Goal: Task Accomplishment & Management: Complete application form

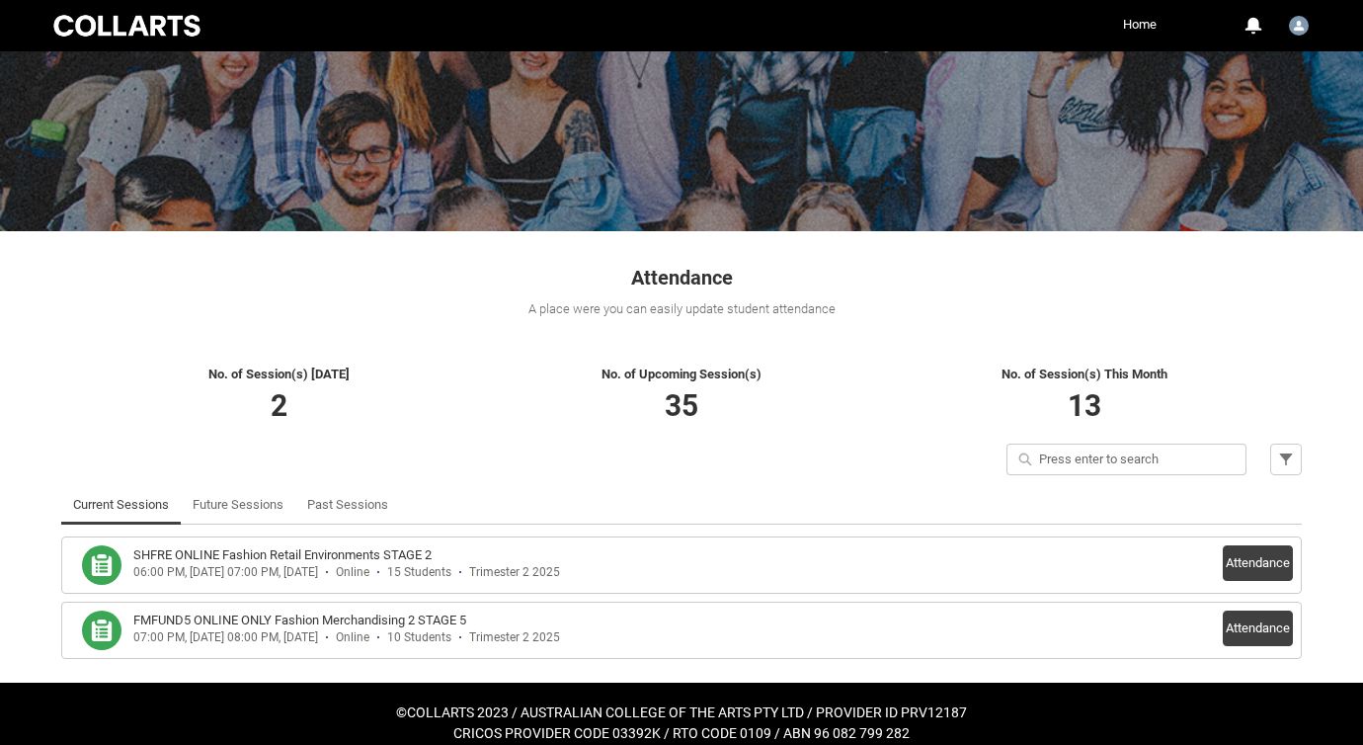
scroll to position [156, 0]
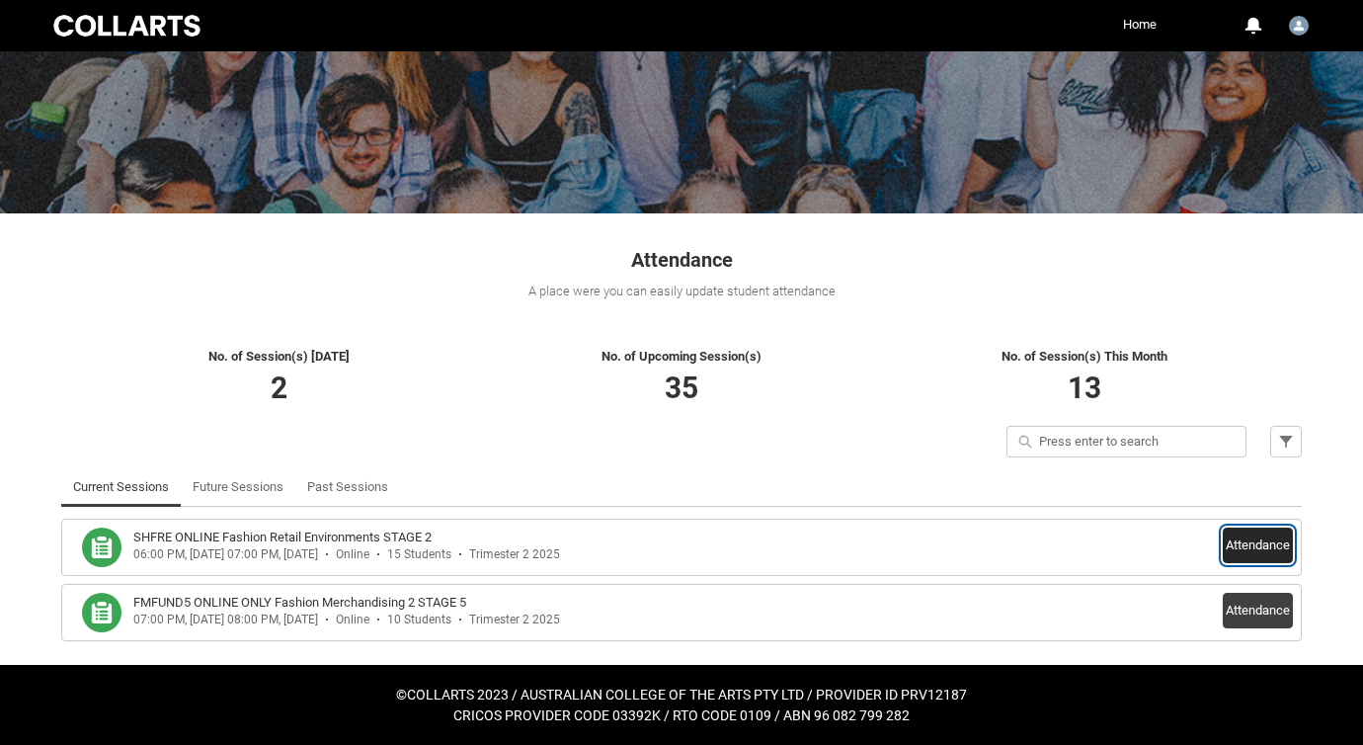
click at [1232, 550] on button "Attendance" at bounding box center [1258, 545] width 70 height 36
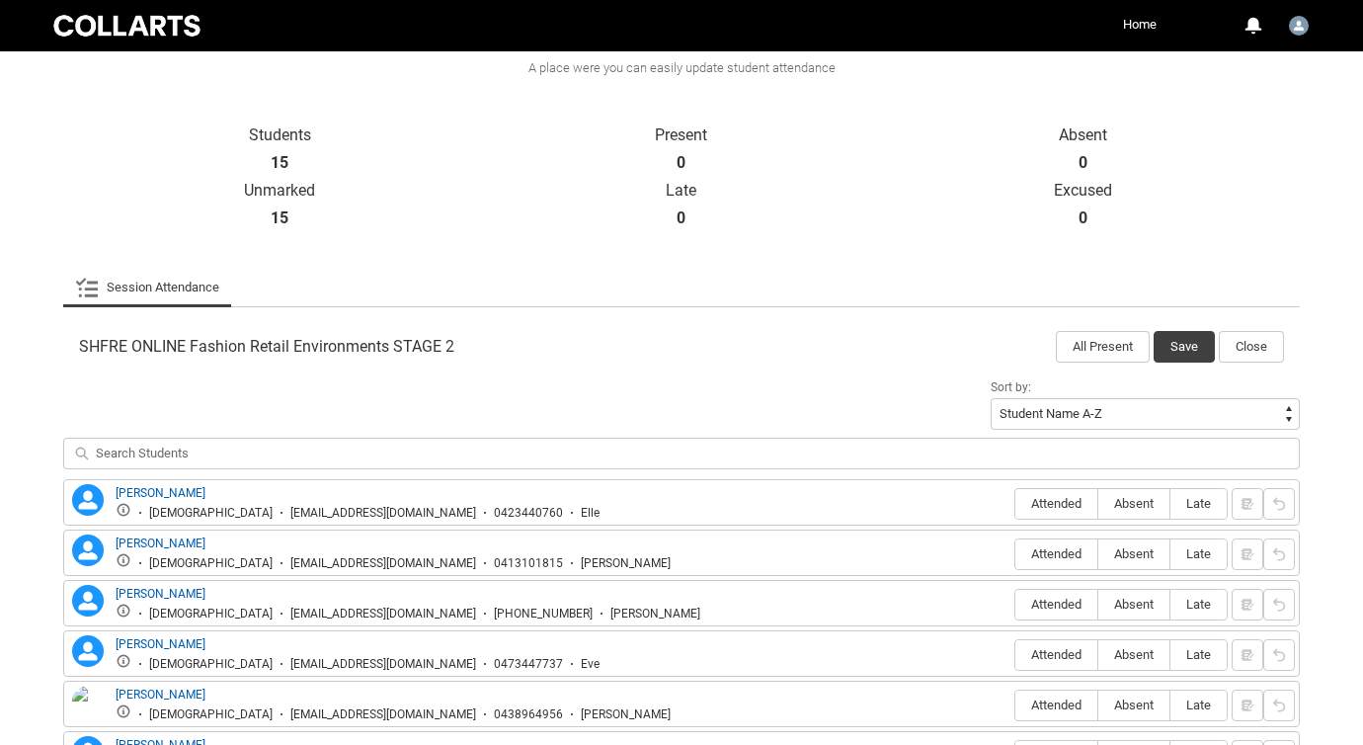
scroll to position [383, 0]
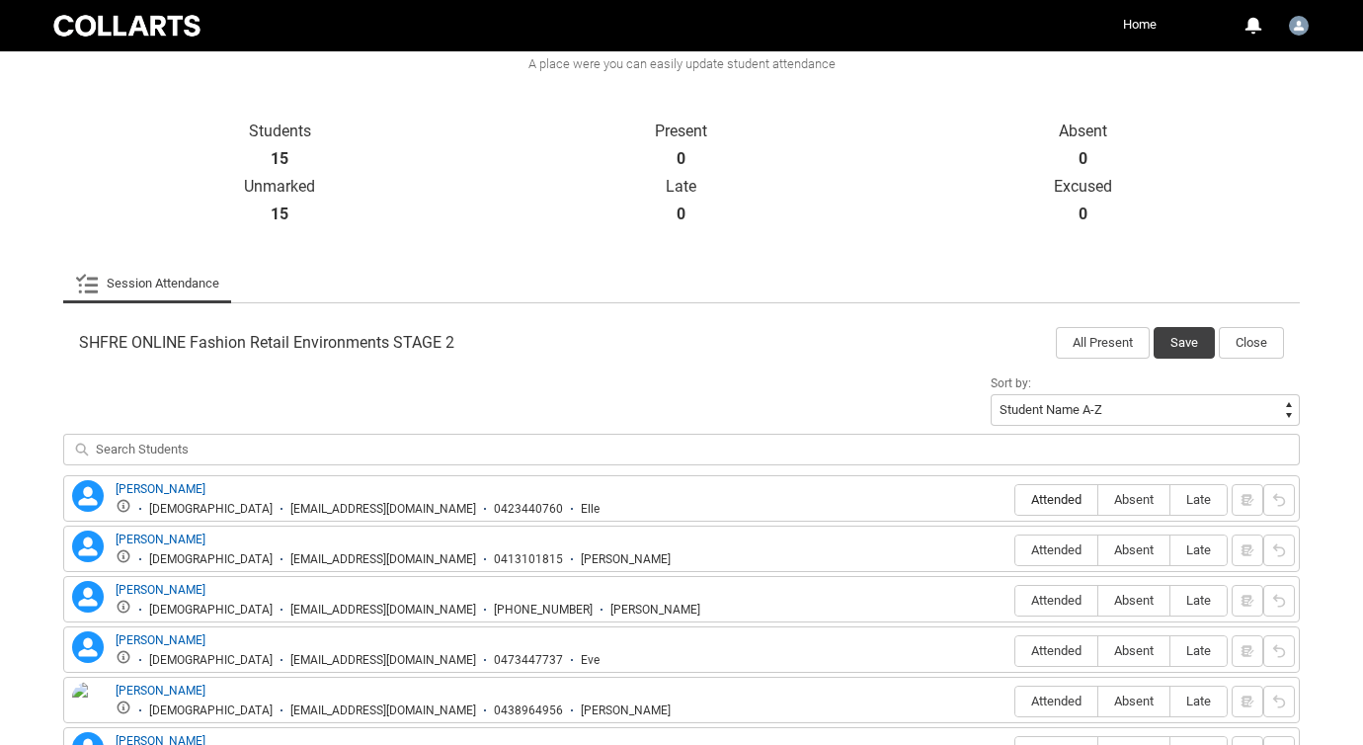
click at [1044, 496] on span "Attended" at bounding box center [1056, 499] width 82 height 15
click at [1015, 499] on input "Attended" at bounding box center [1014, 499] width 1 height 1
type lightning-radio-group "Attended"
radio input "true"
click at [1134, 551] on span "Absent" at bounding box center [1133, 549] width 71 height 15
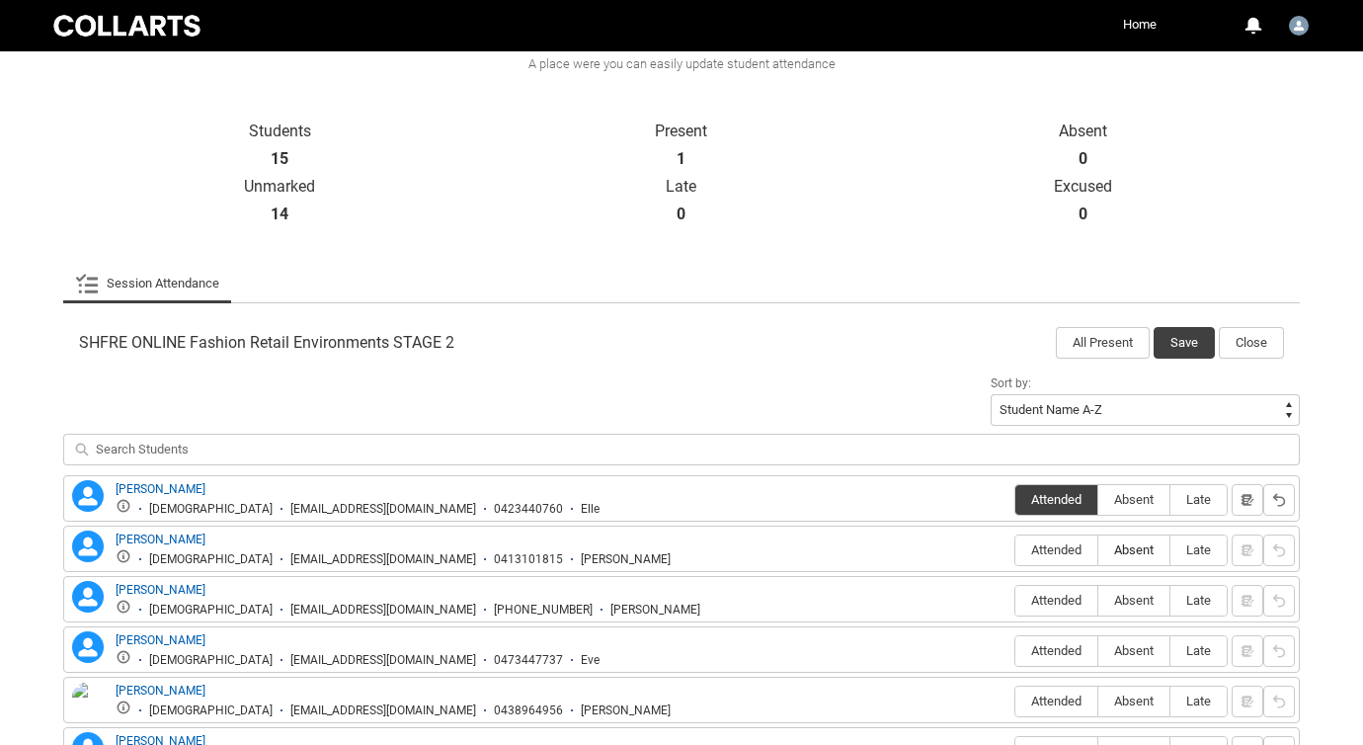
click at [1098, 550] on input "Absent" at bounding box center [1097, 549] width 1 height 1
type lightning-radio-group "Absent"
radio input "true"
click at [1134, 605] on span "Absent" at bounding box center [1133, 600] width 71 height 15
click at [1098, 600] on input "Absent" at bounding box center [1097, 600] width 1 height 1
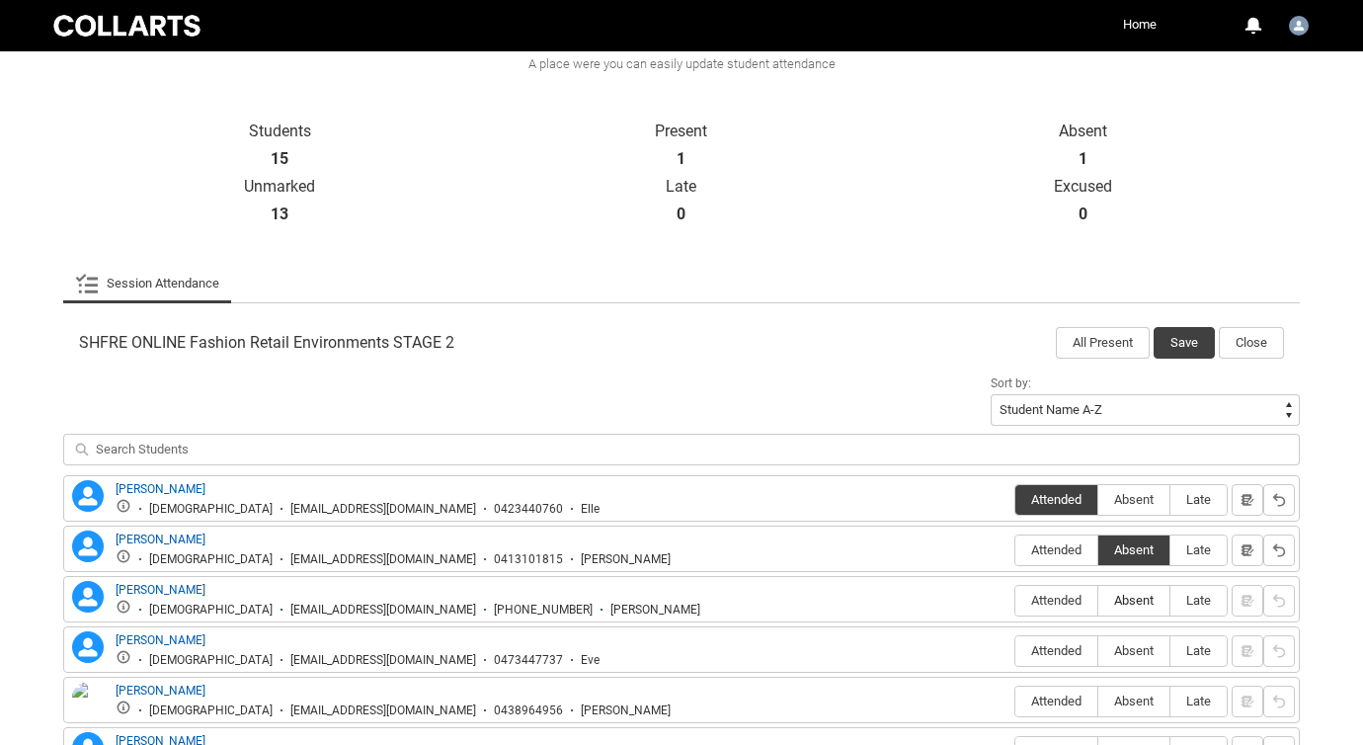
type lightning-radio-group "Absent"
radio input "true"
click at [1061, 653] on span "Attended" at bounding box center [1056, 650] width 82 height 15
click at [1015, 651] on input "Attended" at bounding box center [1014, 650] width 1 height 1
type lightning-radio-group "Attended"
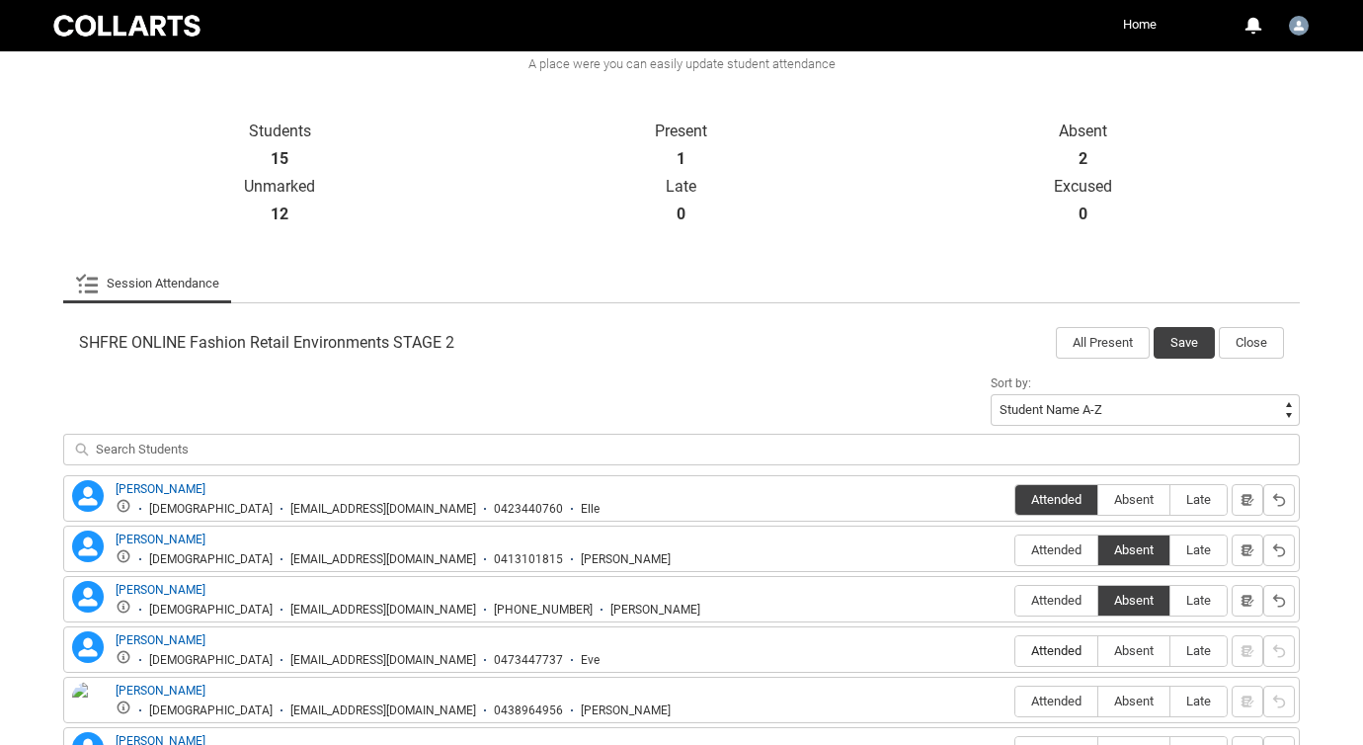
radio input "true"
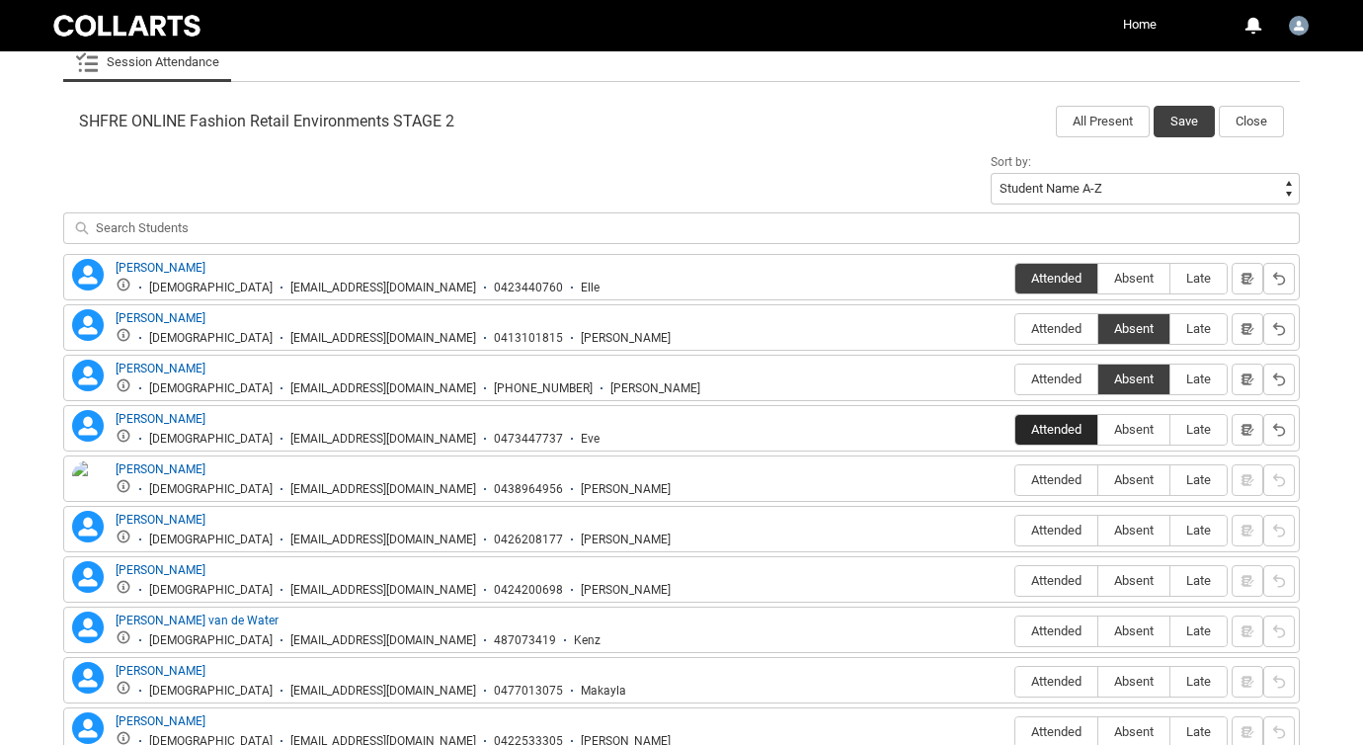
scroll to position [648, 0]
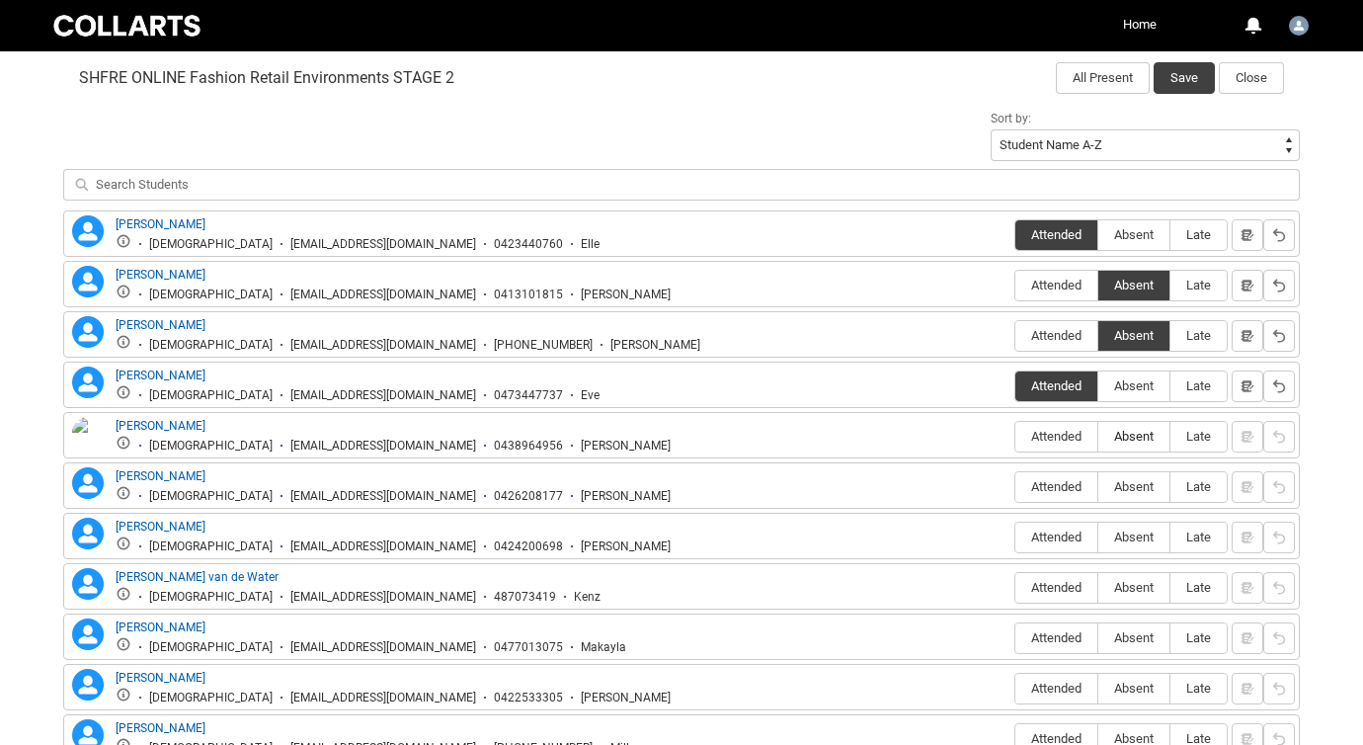
click at [1133, 438] on span "Absent" at bounding box center [1133, 436] width 71 height 15
click at [1098, 437] on input "Absent" at bounding box center [1097, 436] width 1 height 1
type lightning-radio-group "Absent"
radio input "true"
click at [1128, 480] on span "Absent" at bounding box center [1133, 486] width 71 height 15
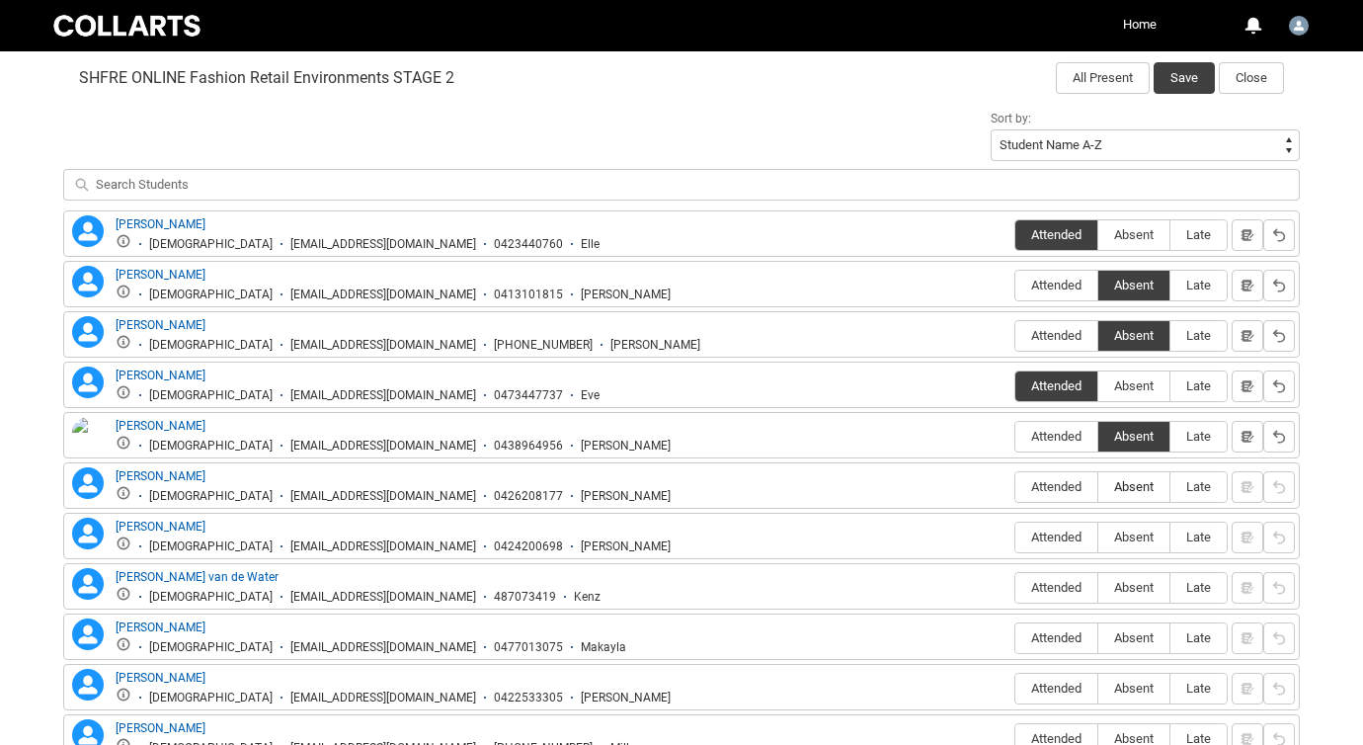
click at [1098, 486] on input "Absent" at bounding box center [1097, 486] width 1 height 1
type lightning-radio-group "Absent"
radio input "true"
click at [1061, 538] on span "Attended" at bounding box center [1056, 536] width 82 height 15
click at [1015, 537] on input "Attended" at bounding box center [1014, 536] width 1 height 1
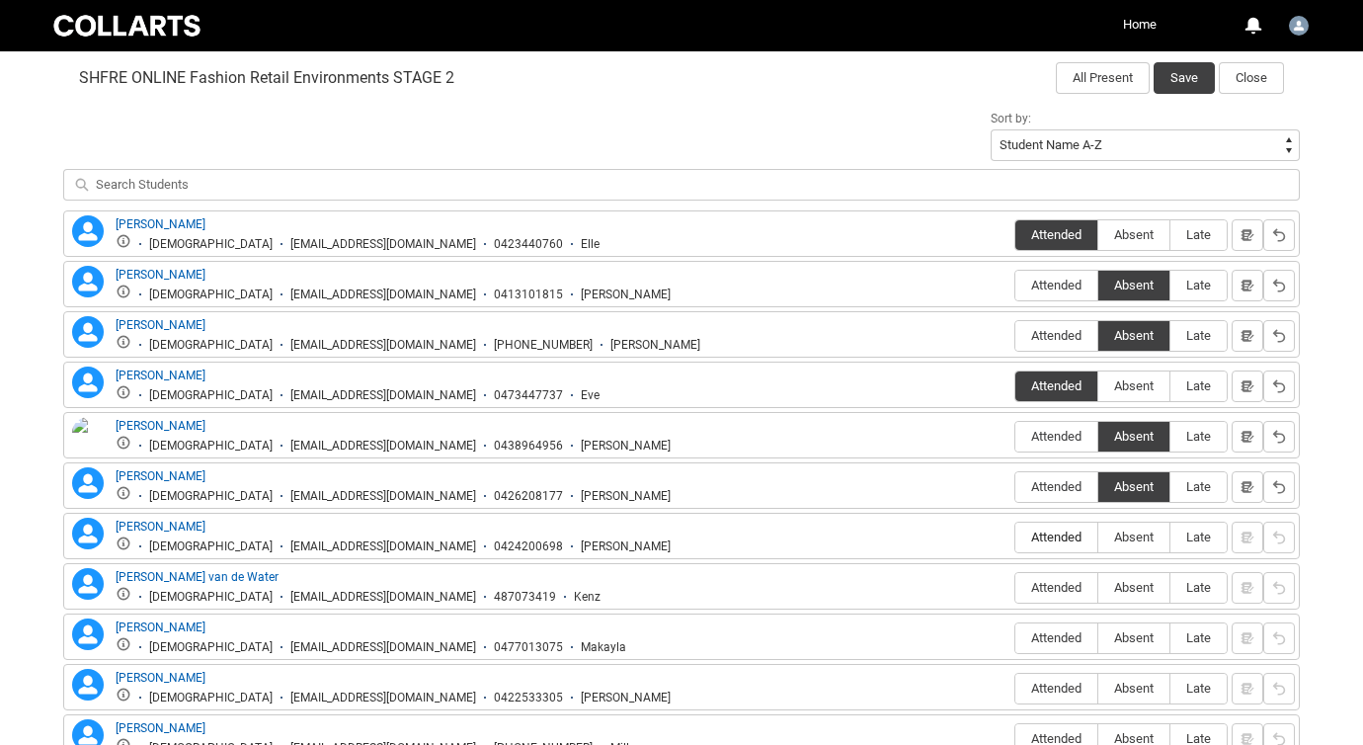
type lightning-radio-group "Attended"
radio input "true"
click at [1129, 583] on span "Absent" at bounding box center [1133, 587] width 71 height 15
click at [1098, 587] on input "Absent" at bounding box center [1097, 587] width 1 height 1
type lightning-radio-group "Absent"
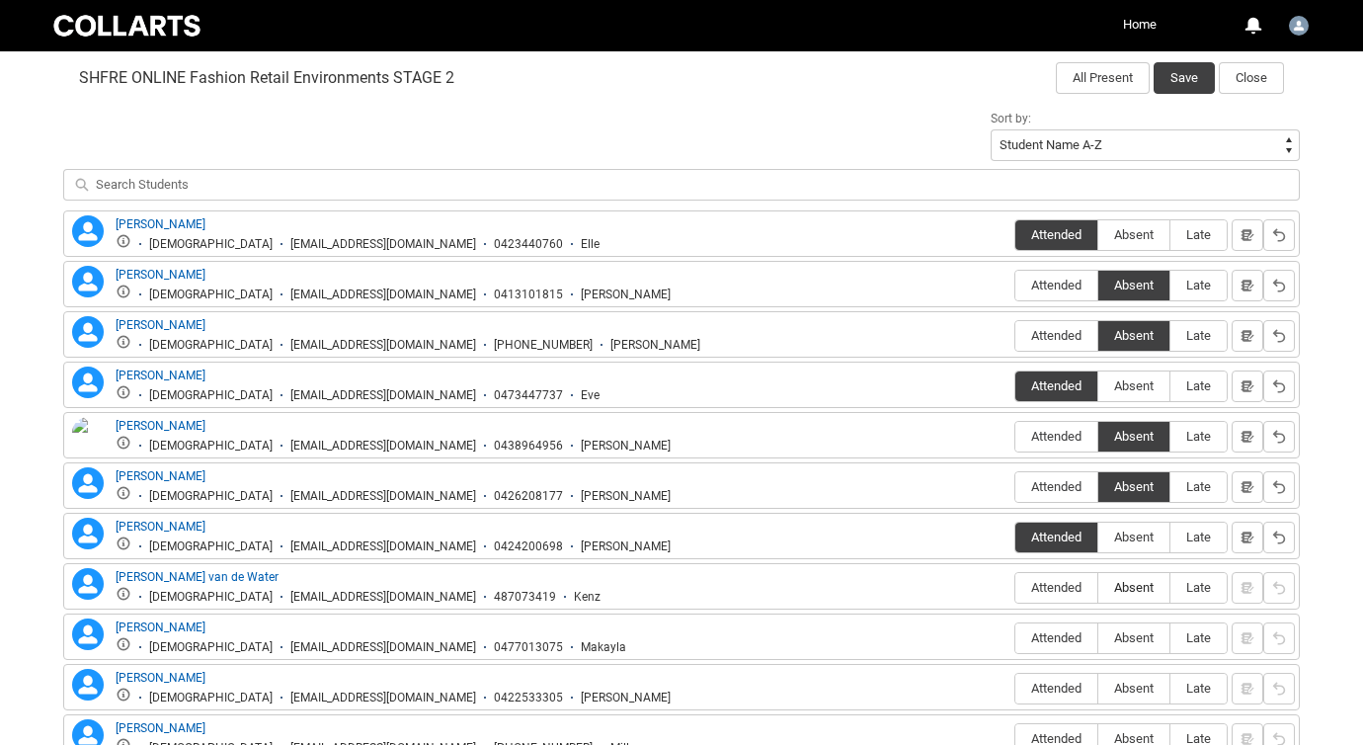
radio input "true"
click at [1130, 633] on span "Absent" at bounding box center [1133, 637] width 71 height 15
click at [1098, 637] on input "Absent" at bounding box center [1097, 637] width 1 height 1
type lightning-radio-group "Absent"
radio input "true"
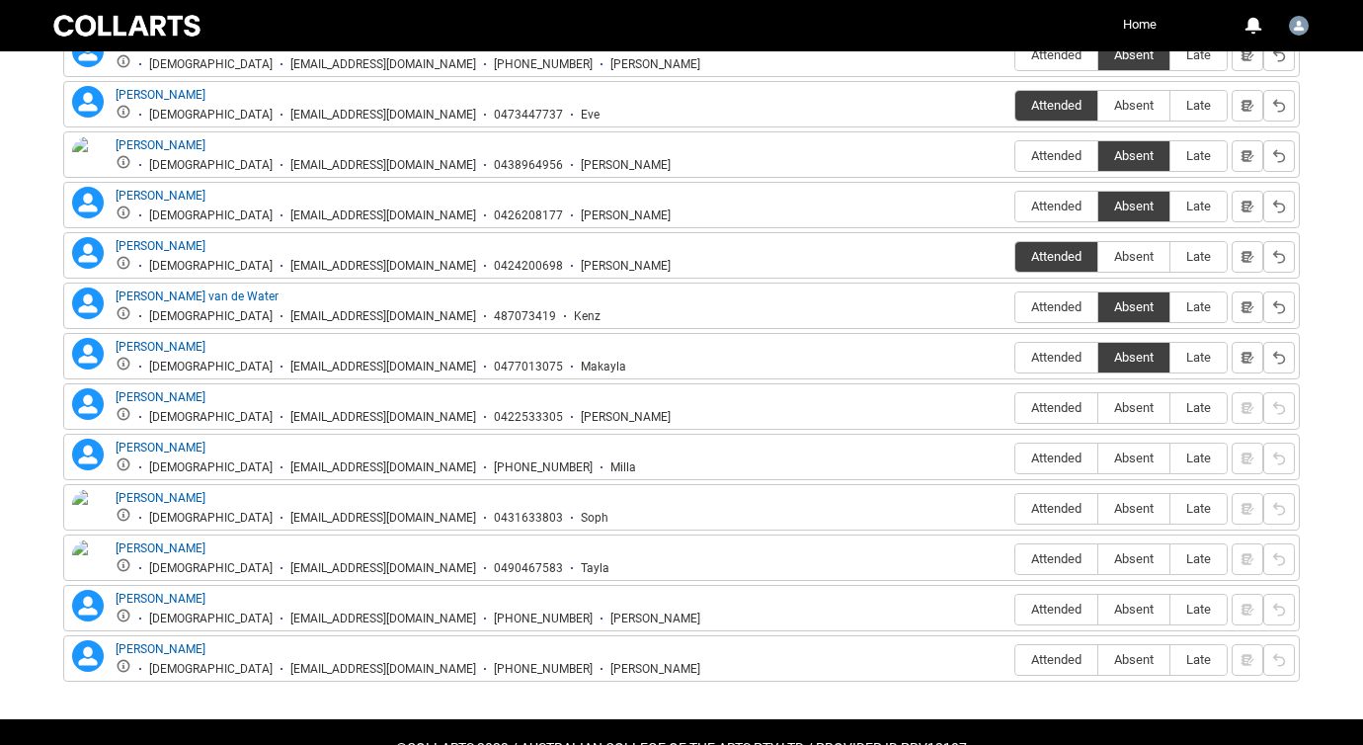
scroll to position [961, 0]
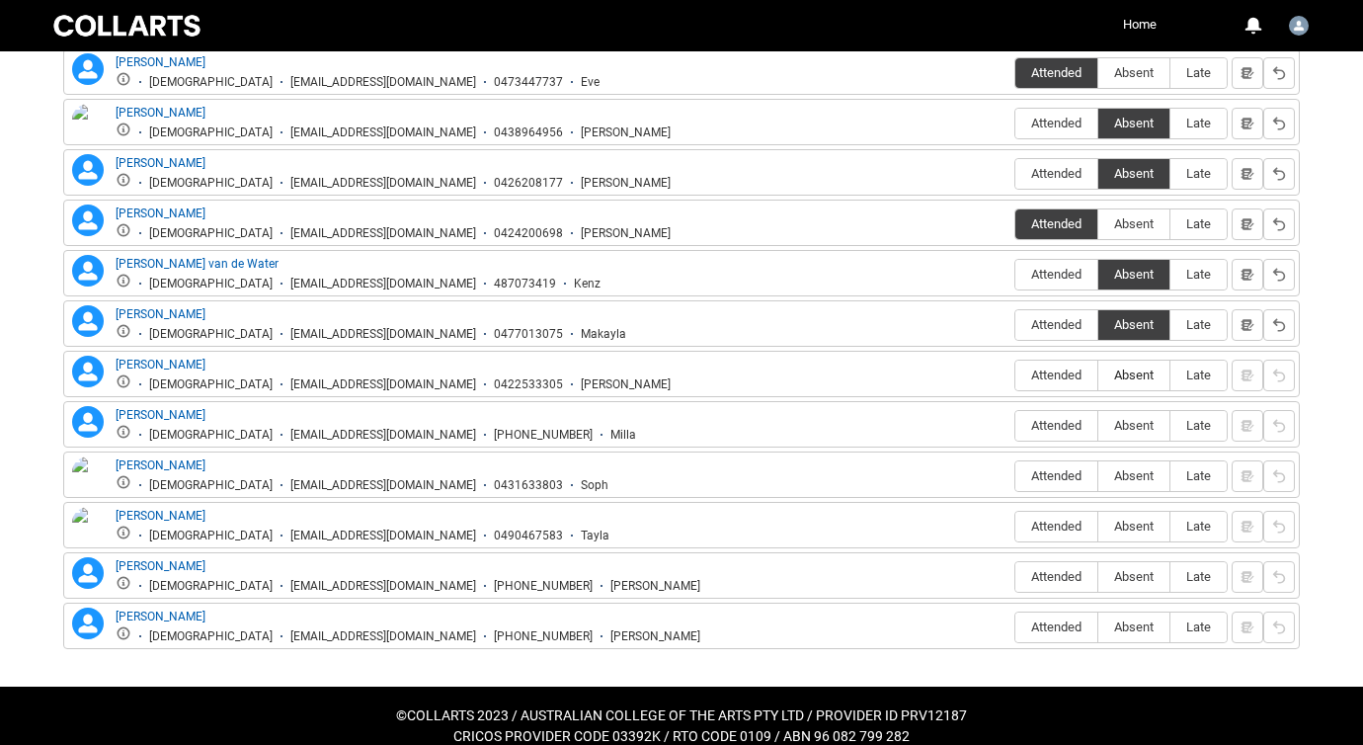
click at [1127, 375] on span "Absent" at bounding box center [1133, 374] width 71 height 15
click at [1098, 375] on input "Absent" at bounding box center [1097, 374] width 1 height 1
type lightning-radio-group "Absent"
radio input "true"
click at [1130, 419] on span "Absent" at bounding box center [1133, 425] width 71 height 15
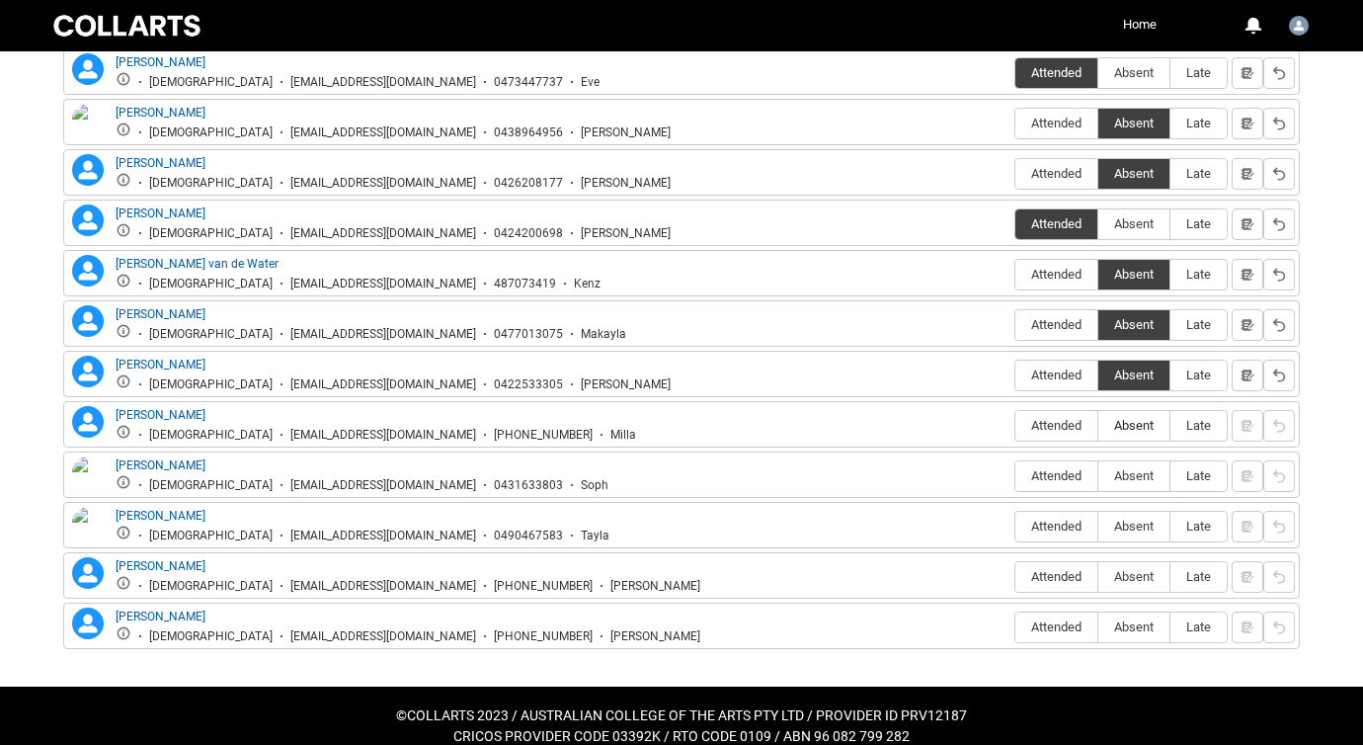
click at [1098, 425] on input "Absent" at bounding box center [1097, 425] width 1 height 1
type lightning-radio-group "Absent"
radio input "true"
click at [1130, 469] on span "Absent" at bounding box center [1133, 475] width 71 height 15
click at [1098, 475] on input "Absent" at bounding box center [1097, 475] width 1 height 1
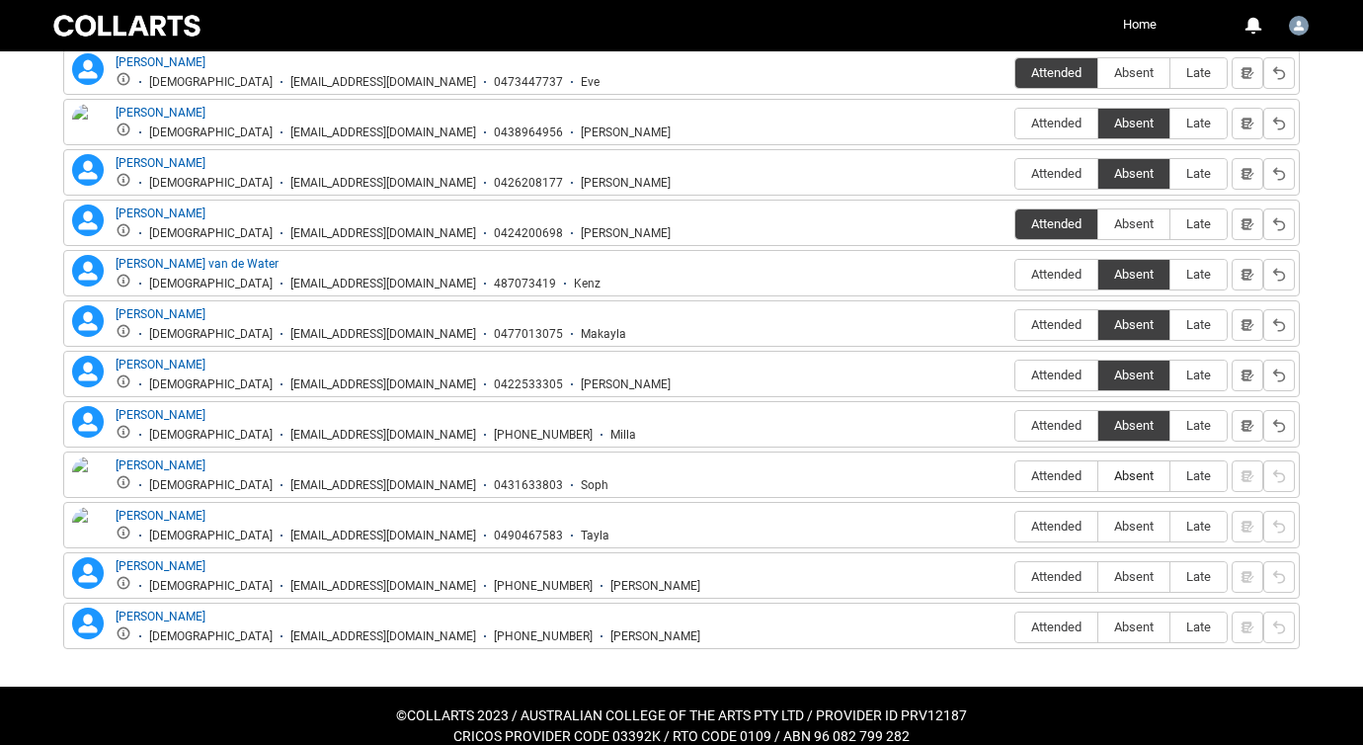
type lightning-radio-group "Absent"
radio input "true"
click at [1126, 520] on span "Absent" at bounding box center [1133, 526] width 71 height 15
click at [1098, 525] on input "Absent" at bounding box center [1097, 525] width 1 height 1
type lightning-radio-group "Absent"
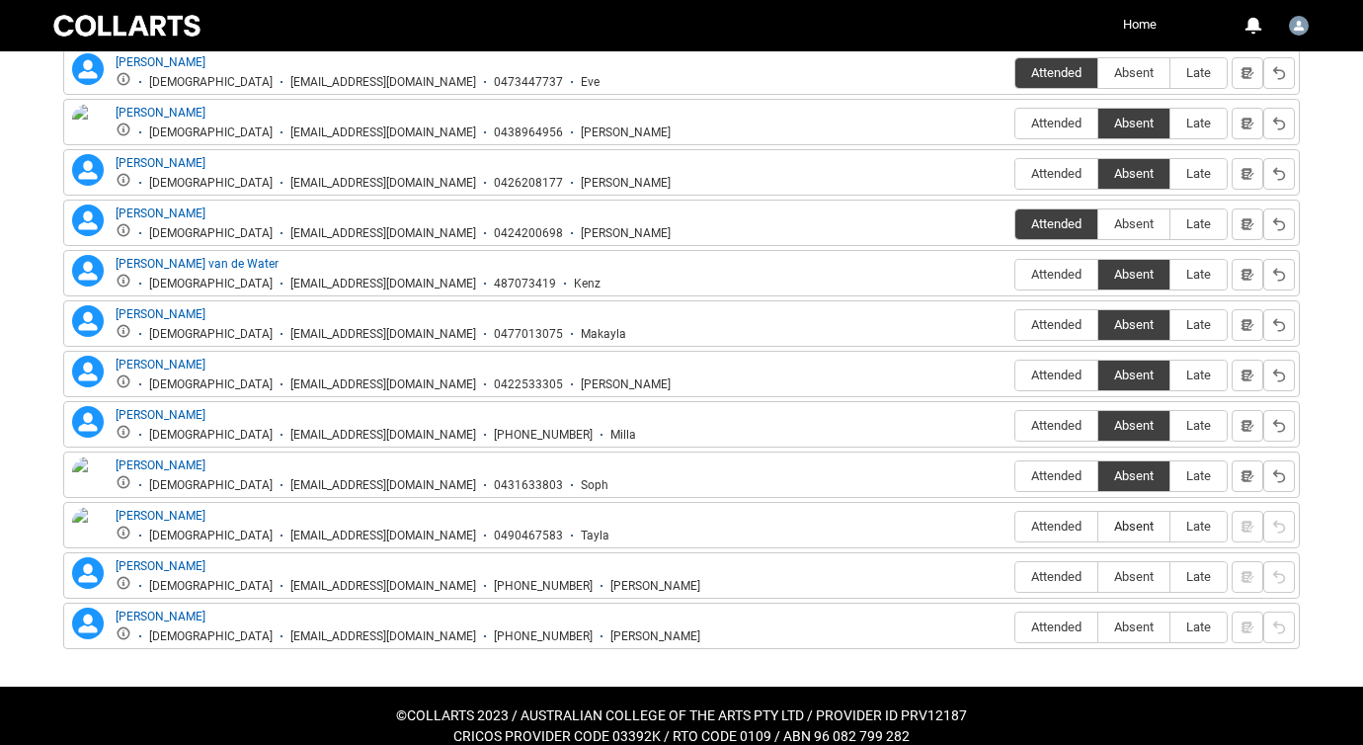
radio input "true"
click at [1130, 577] on span "Absent" at bounding box center [1133, 576] width 71 height 15
click at [1098, 577] on input "Absent" at bounding box center [1097, 576] width 1 height 1
type lightning-radio-group "Absent"
radio input "true"
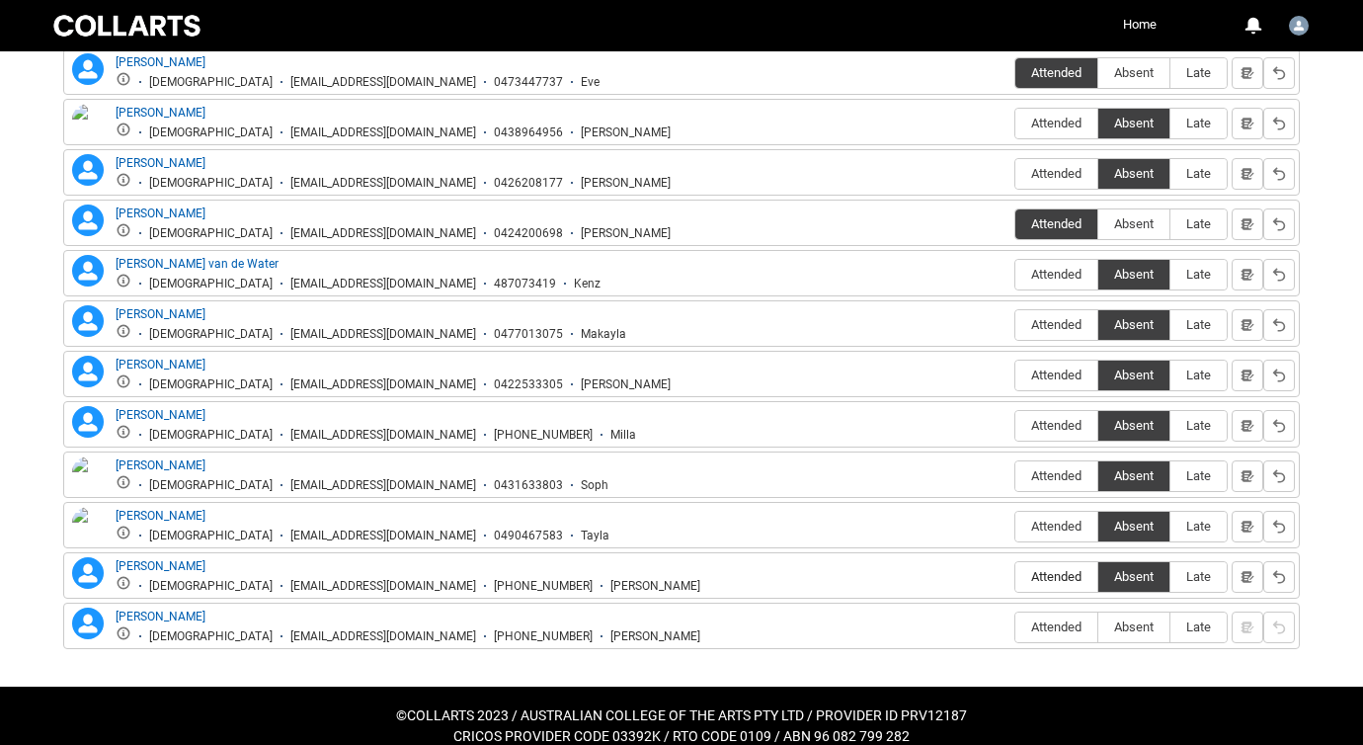
click at [1065, 590] on label "Attended" at bounding box center [1056, 577] width 82 height 31
click at [1015, 577] on input "Attended" at bounding box center [1014, 576] width 1 height 1
type lightning-radio-group "Attended"
radio input "true"
click at [1136, 626] on span "Absent" at bounding box center [1133, 626] width 71 height 15
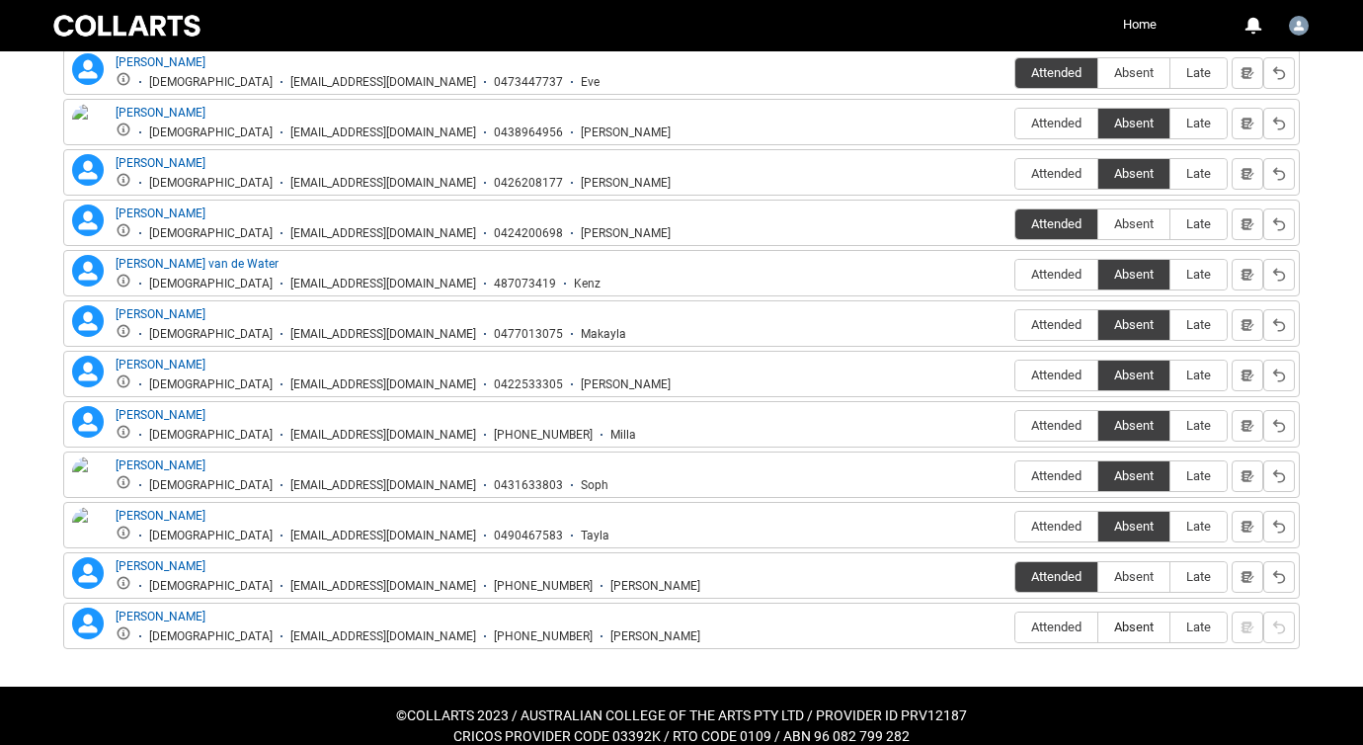
click at [1098, 626] on input "Absent" at bounding box center [1097, 626] width 1 height 1
type lightning-radio-group "Absent"
radio input "true"
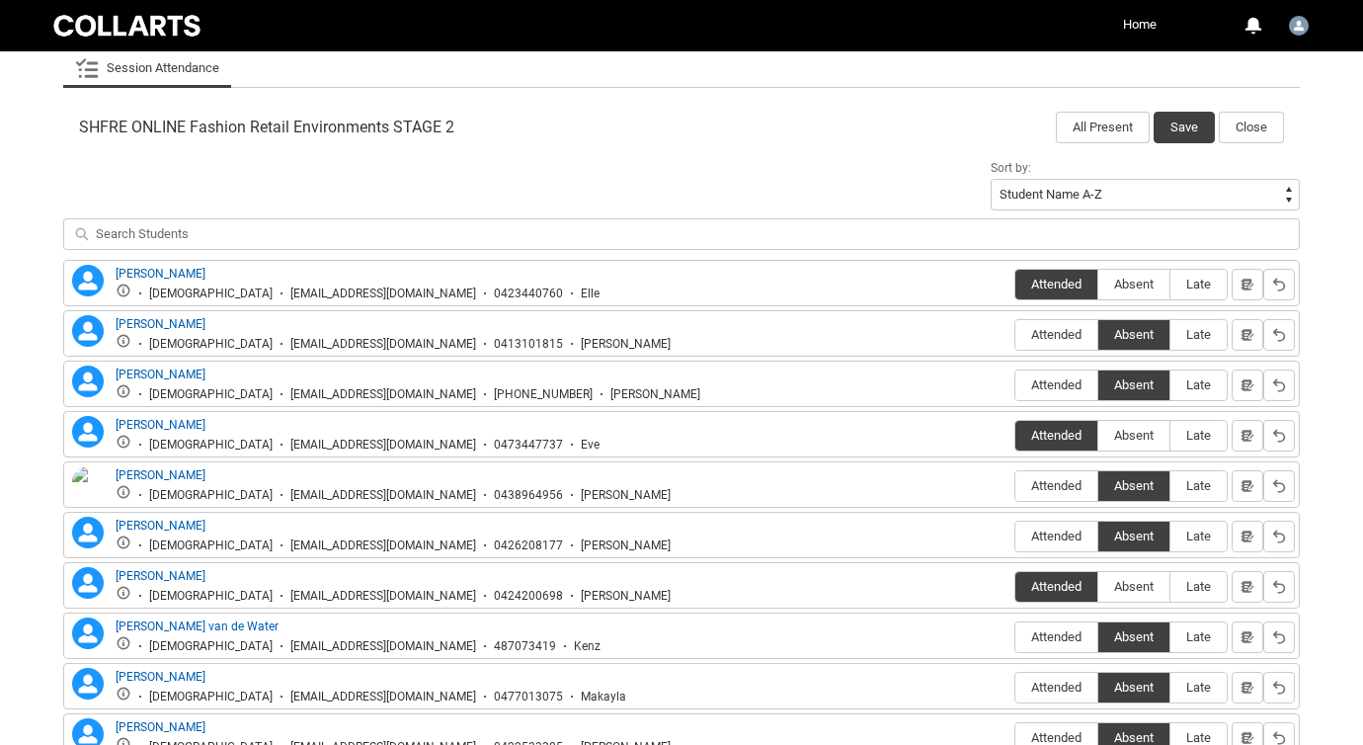
scroll to position [0, 0]
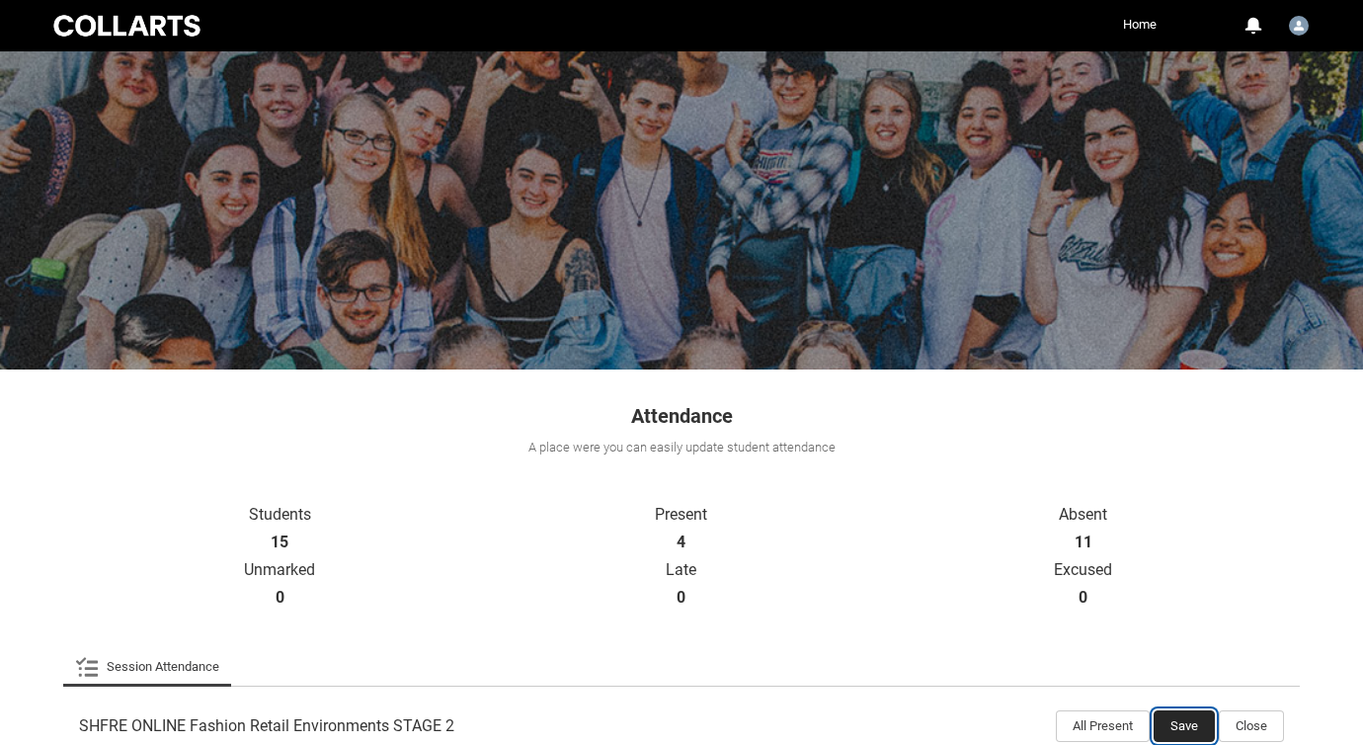
click at [1173, 730] on button "Save" at bounding box center [1184, 726] width 61 height 32
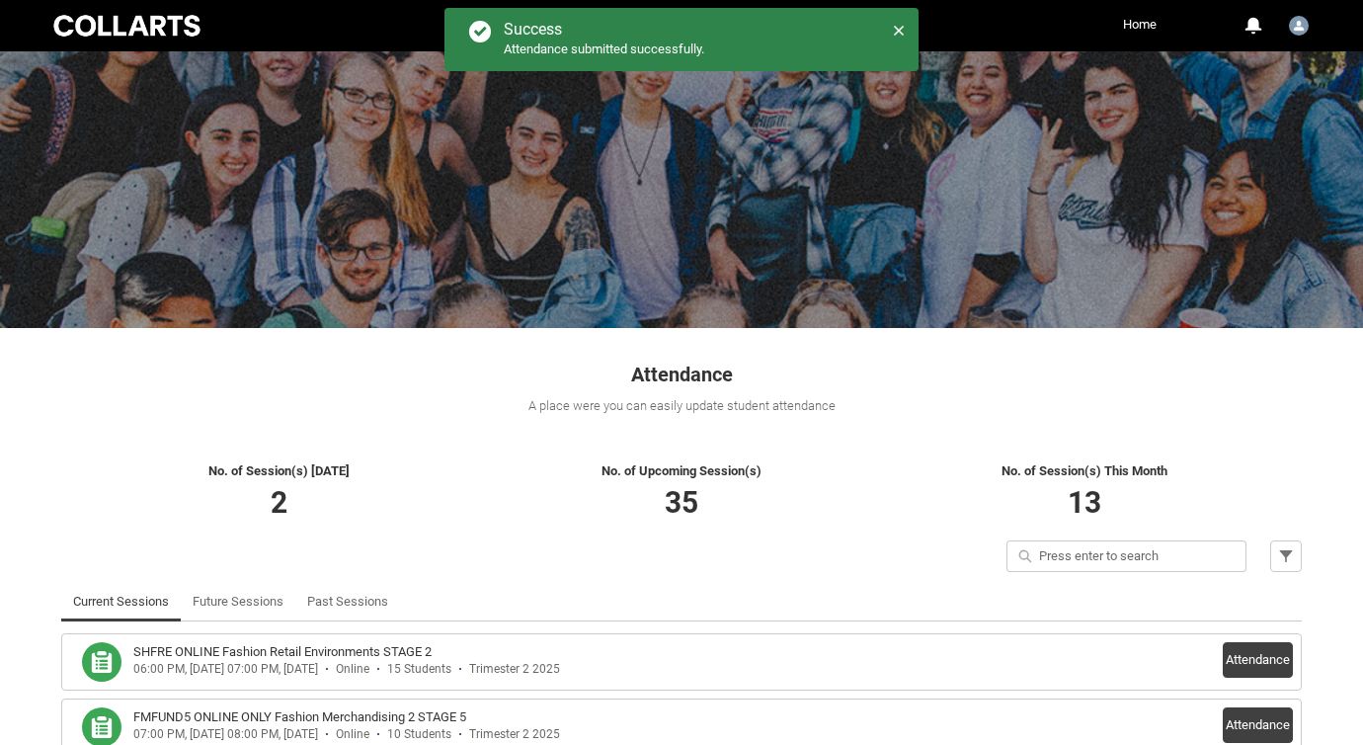
scroll to position [156, 0]
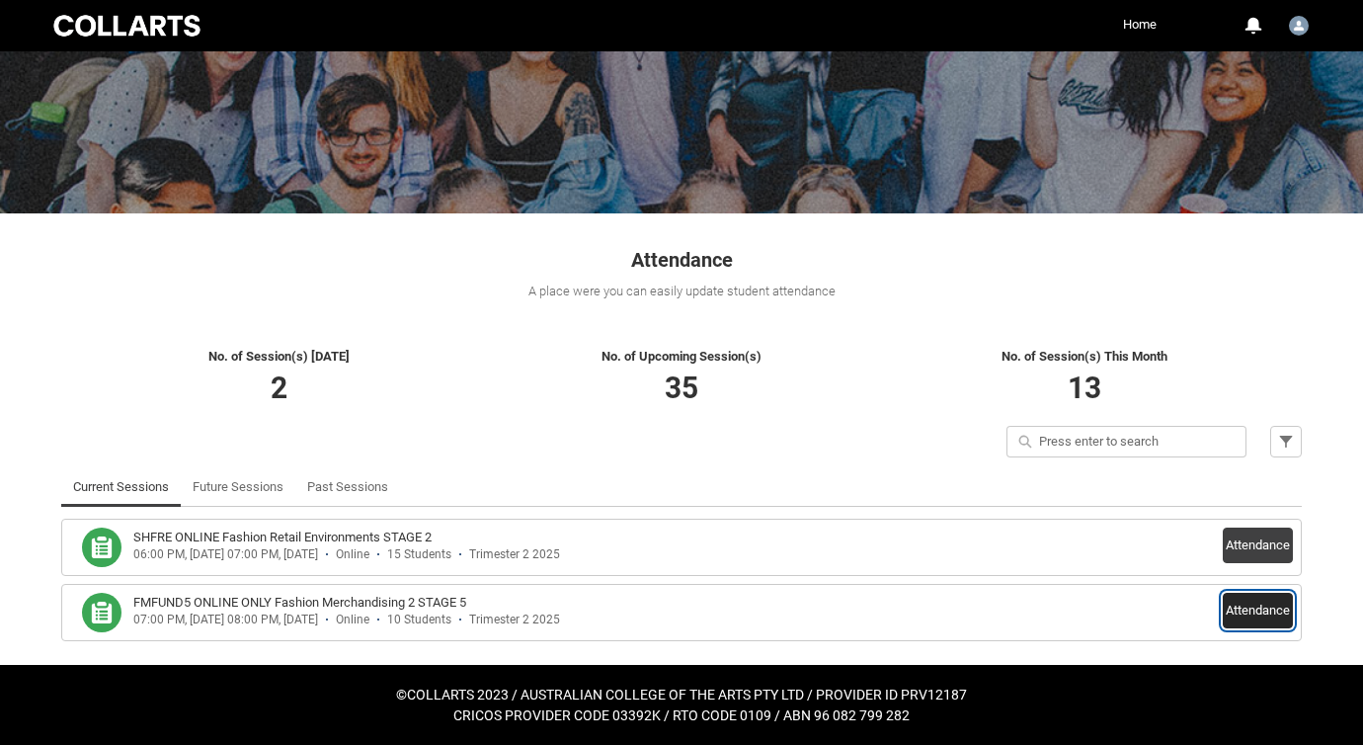
click at [1243, 613] on button "Attendance" at bounding box center [1258, 611] width 70 height 36
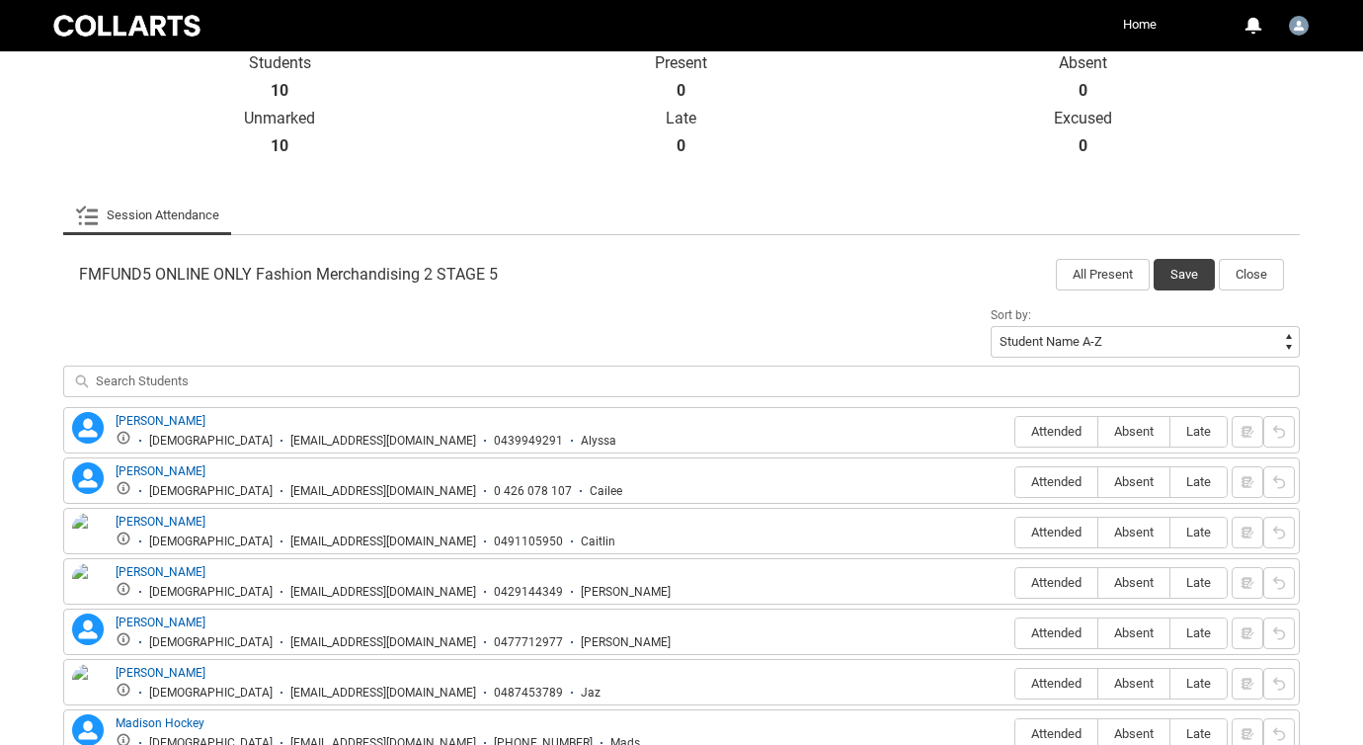
scroll to position [468, 0]
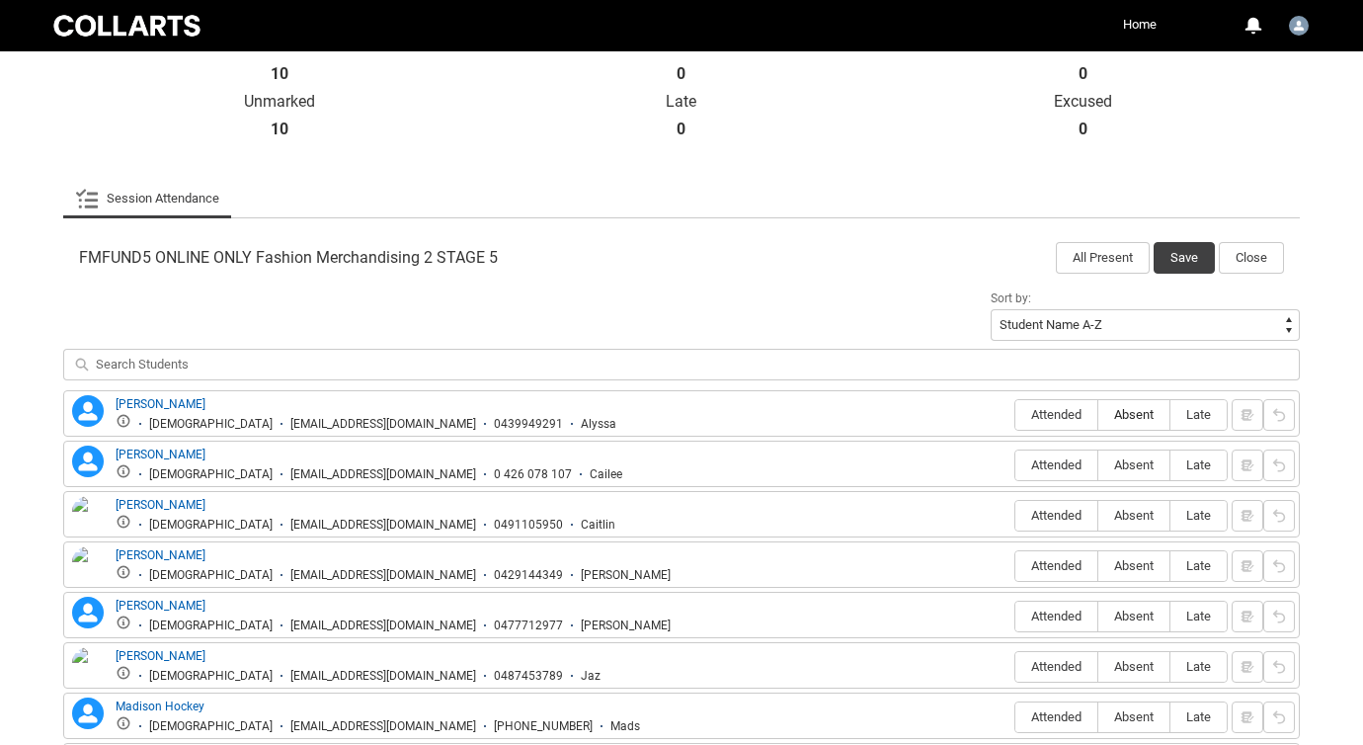
click at [1117, 410] on span "Absent" at bounding box center [1133, 414] width 71 height 15
click at [1098, 414] on input "Absent" at bounding box center [1097, 414] width 1 height 1
type lightning-radio-group "Absent"
radio input "true"
click at [1119, 454] on label "Absent" at bounding box center [1133, 465] width 71 height 31
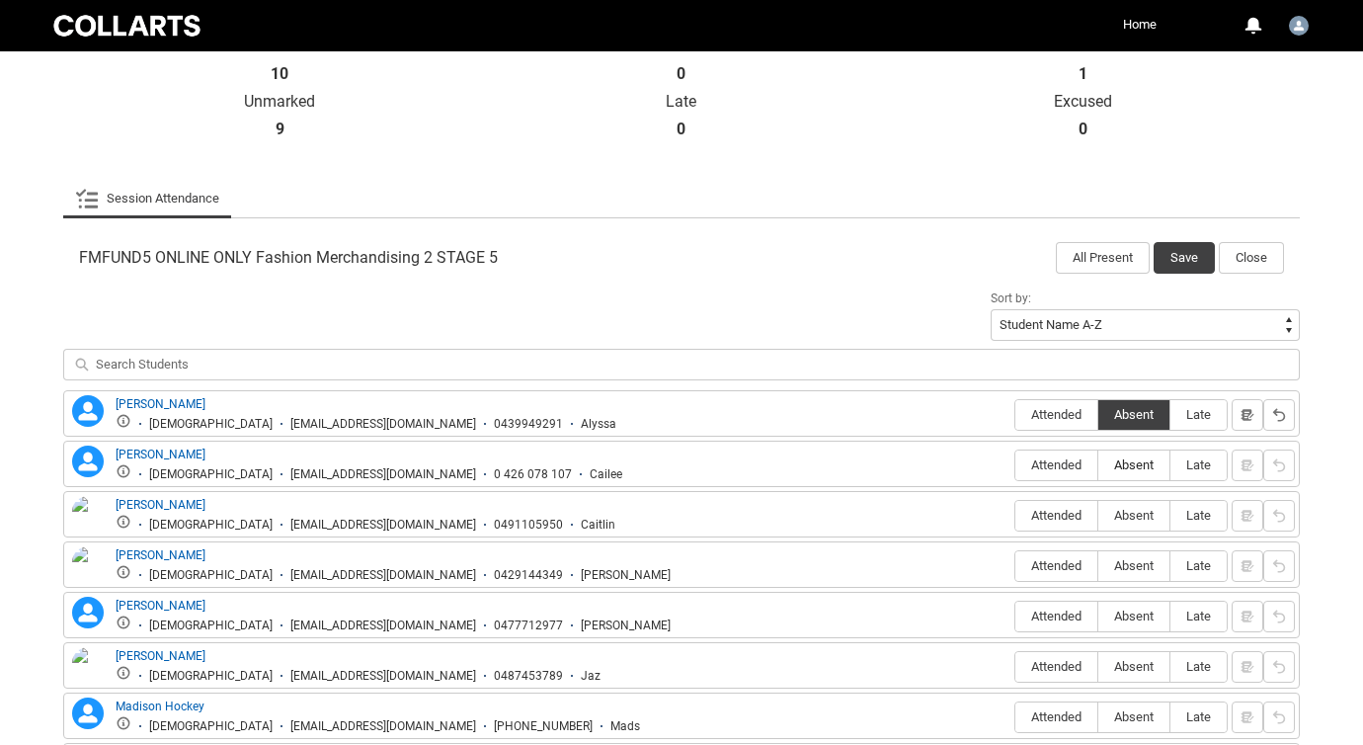
click at [1098, 464] on input "Absent" at bounding box center [1097, 464] width 1 height 1
type lightning-radio-group "Absent"
radio input "true"
click at [1128, 510] on span "Absent" at bounding box center [1133, 515] width 71 height 15
click at [1098, 515] on input "Absent" at bounding box center [1097, 515] width 1 height 1
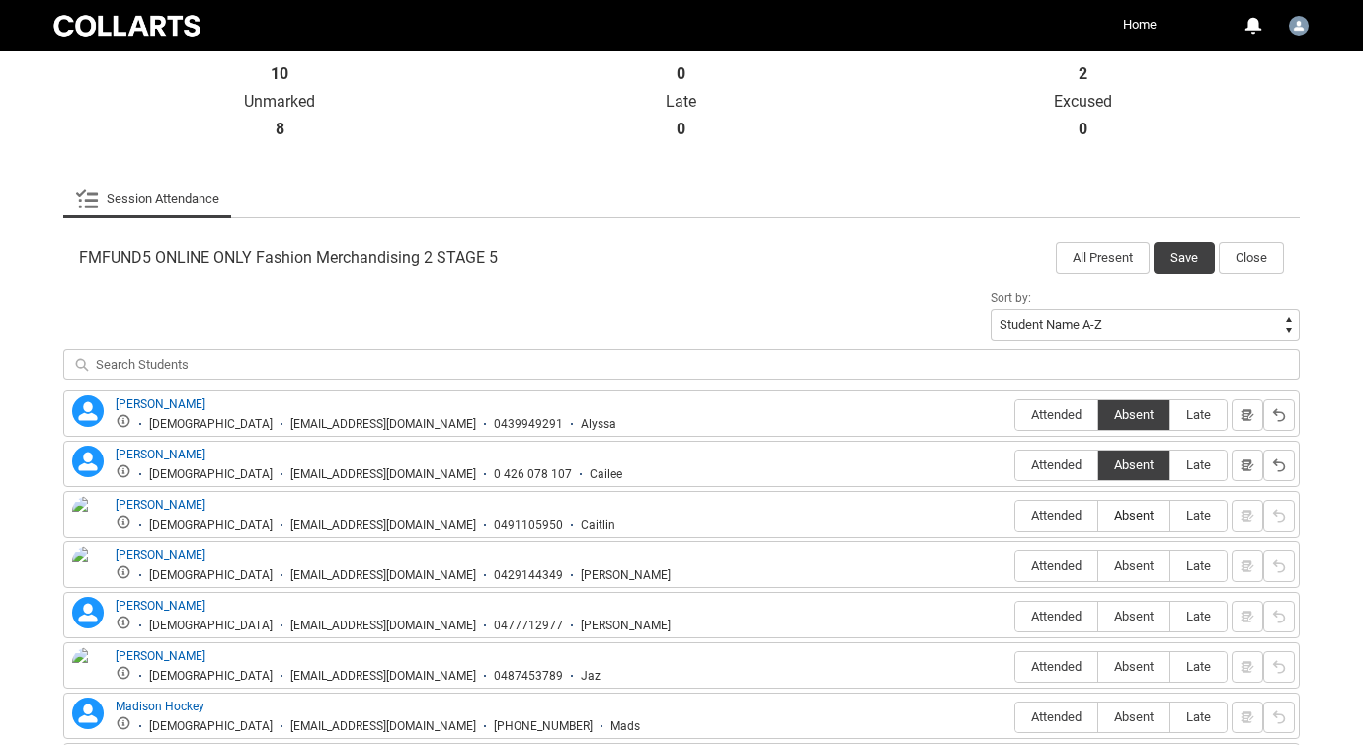
type lightning-radio-group "Absent"
radio input "true"
click at [1129, 564] on span "Absent" at bounding box center [1133, 565] width 71 height 15
click at [1098, 565] on input "Absent" at bounding box center [1097, 565] width 1 height 1
type lightning-radio-group "Absent"
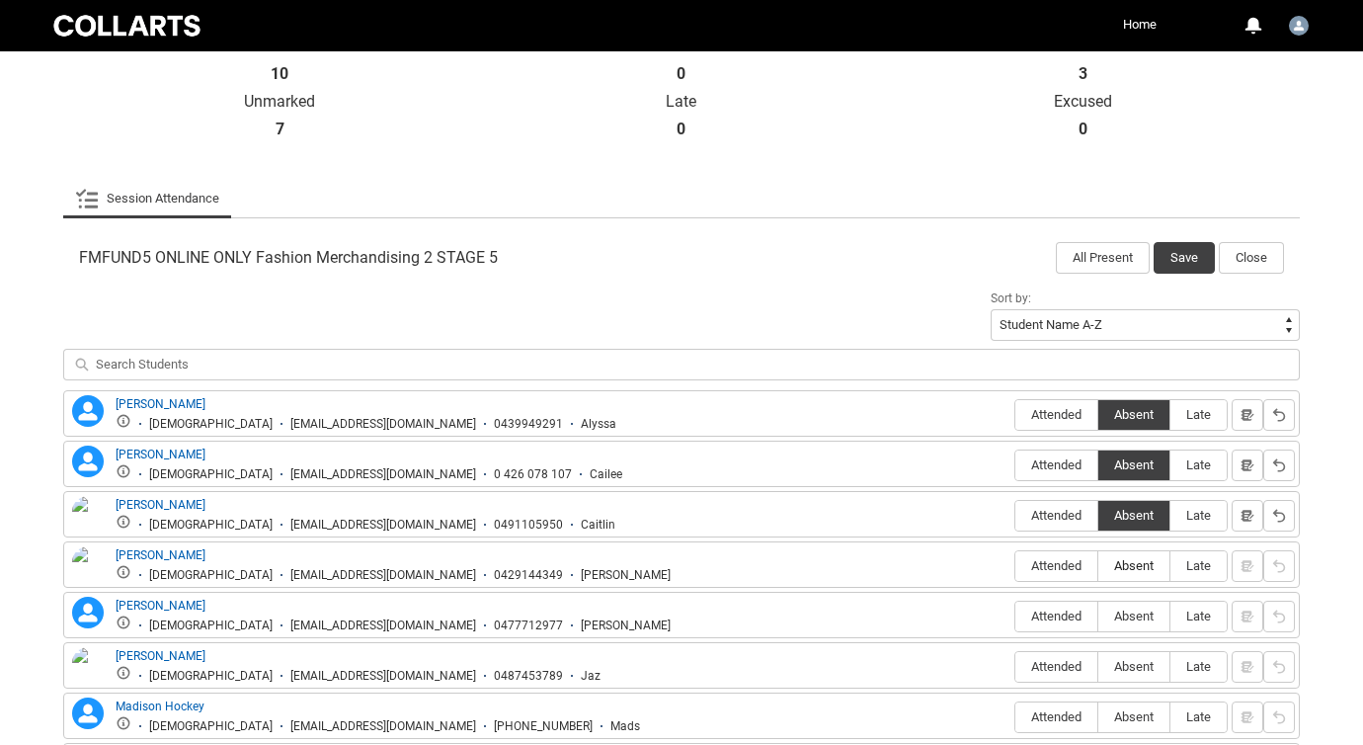
radio input "true"
click at [1066, 609] on span "Attended" at bounding box center [1056, 615] width 82 height 15
click at [1015, 615] on input "Attended" at bounding box center [1014, 615] width 1 height 1
type lightning-radio-group "Attended"
radio input "true"
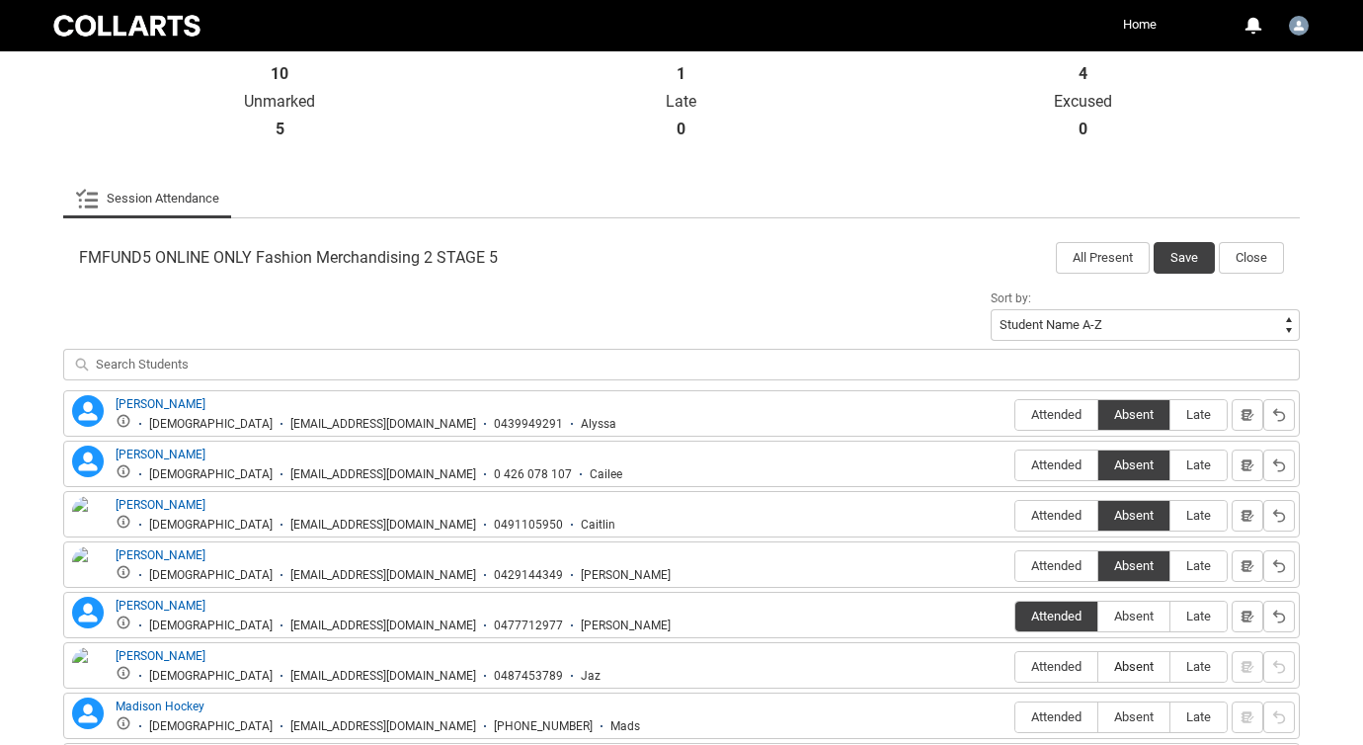
click at [1124, 673] on span "Absent" at bounding box center [1133, 666] width 71 height 15
click at [1098, 667] on input "Absent" at bounding box center [1097, 666] width 1 height 1
type lightning-radio-group "Absent"
radio input "true"
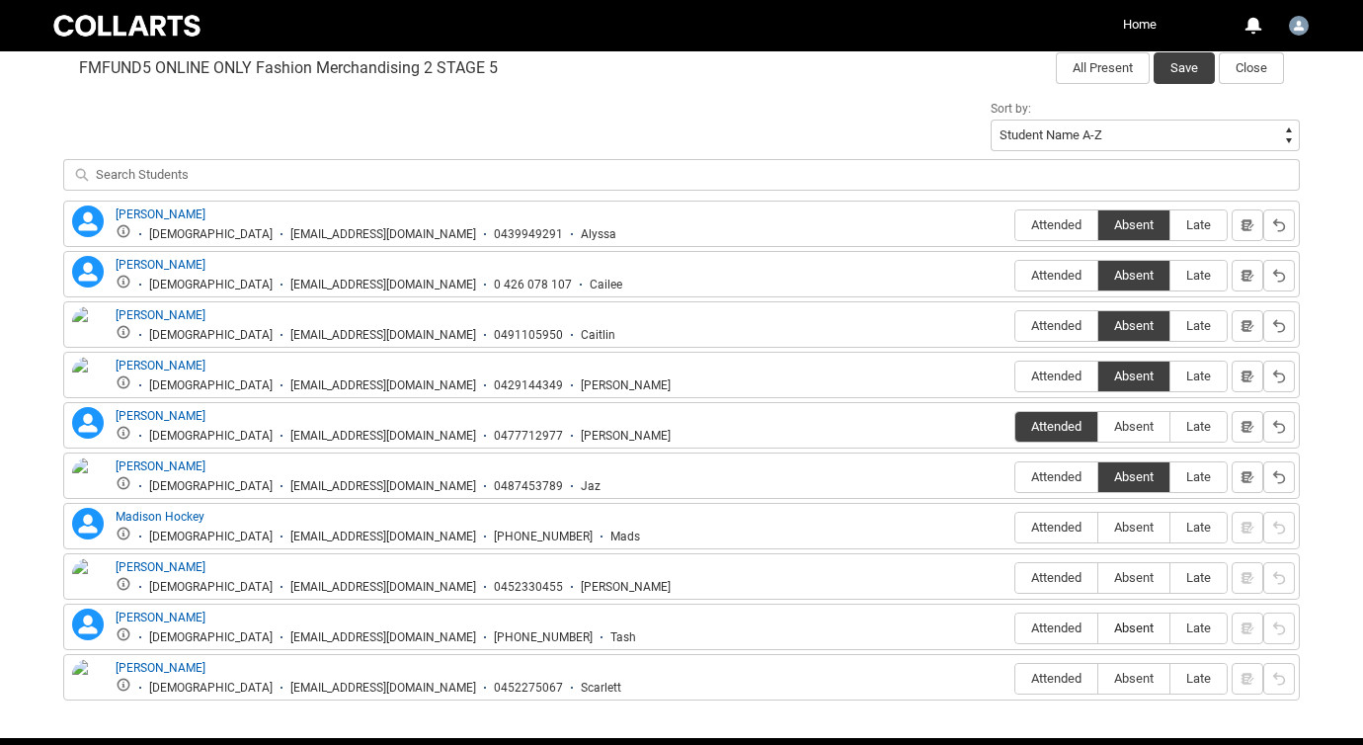
scroll to position [661, 0]
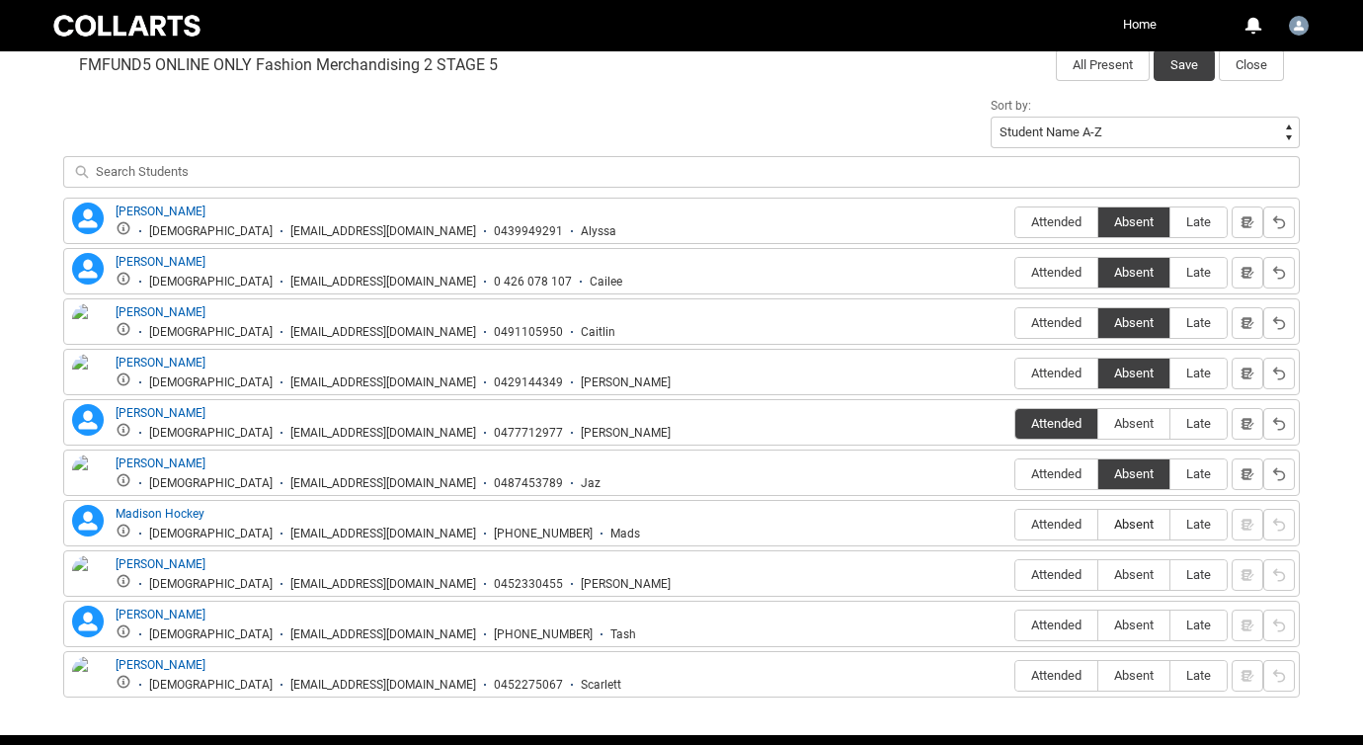
click at [1131, 520] on span "Absent" at bounding box center [1133, 524] width 71 height 15
click at [1098, 523] on input "Absent" at bounding box center [1097, 523] width 1 height 1
type lightning-radio-group "Absent"
radio input "true"
click at [1131, 569] on span "Absent" at bounding box center [1133, 574] width 71 height 15
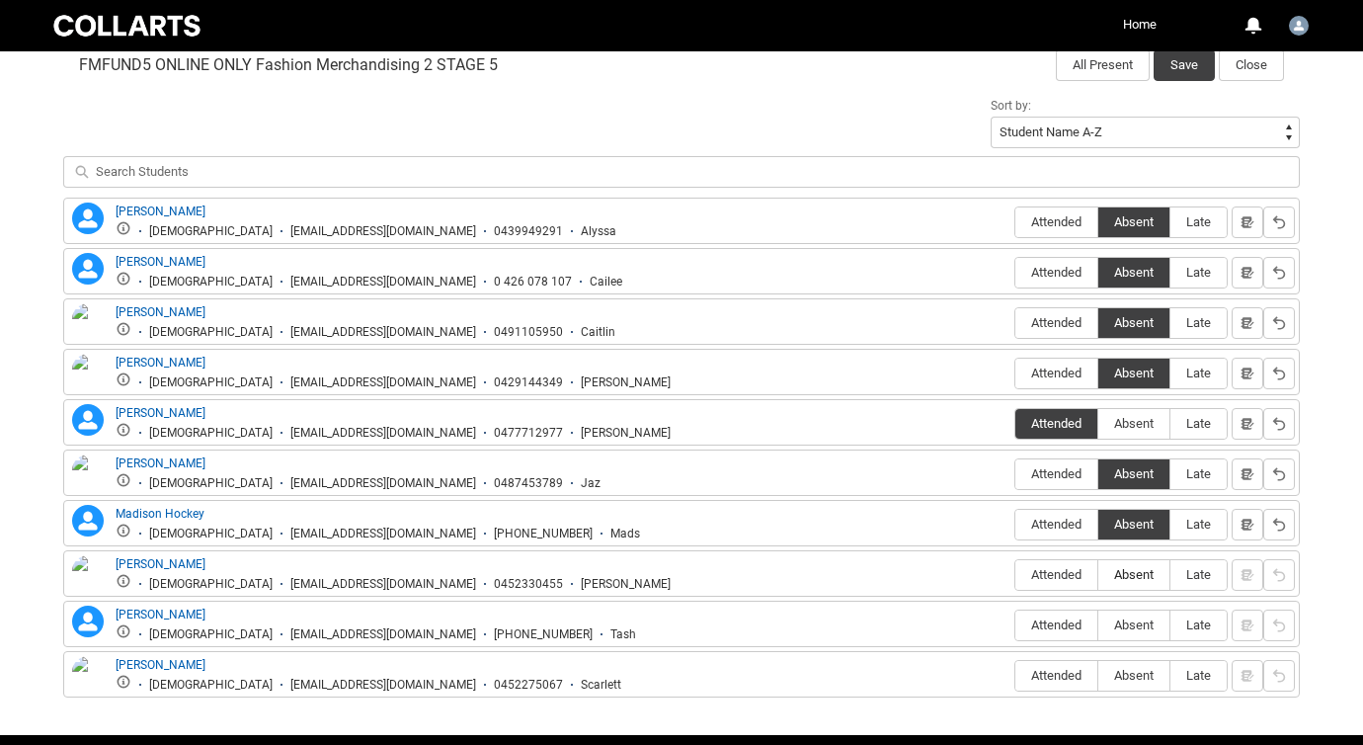
click at [1098, 574] on input "Absent" at bounding box center [1097, 574] width 1 height 1
type lightning-radio-group "Absent"
radio input "true"
click at [1132, 624] on span "Absent" at bounding box center [1133, 624] width 71 height 15
click at [1098, 624] on input "Absent" at bounding box center [1097, 624] width 1 height 1
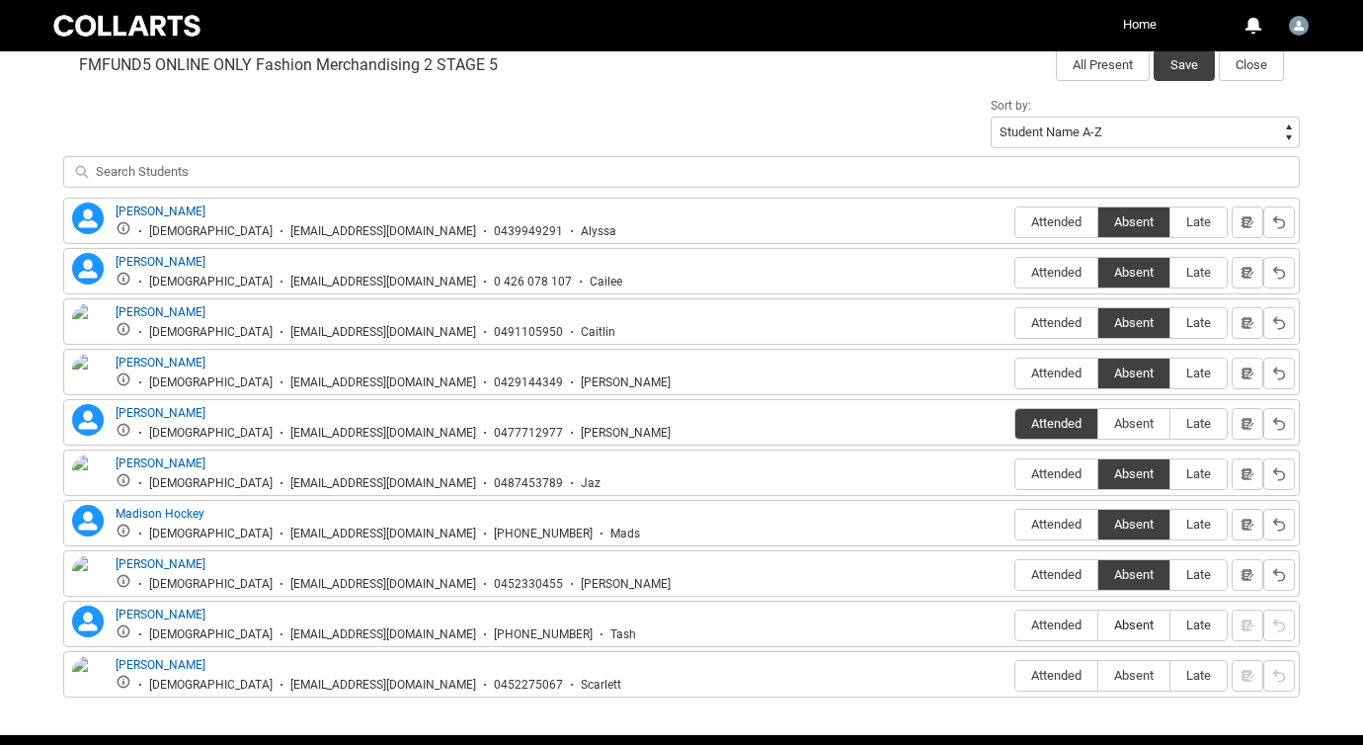
type lightning-radio-group "Absent"
radio input "true"
click at [1133, 679] on span "Absent" at bounding box center [1133, 675] width 71 height 15
click at [1098, 676] on input "Absent" at bounding box center [1097, 675] width 1 height 1
type lightning-radio-group "Absent"
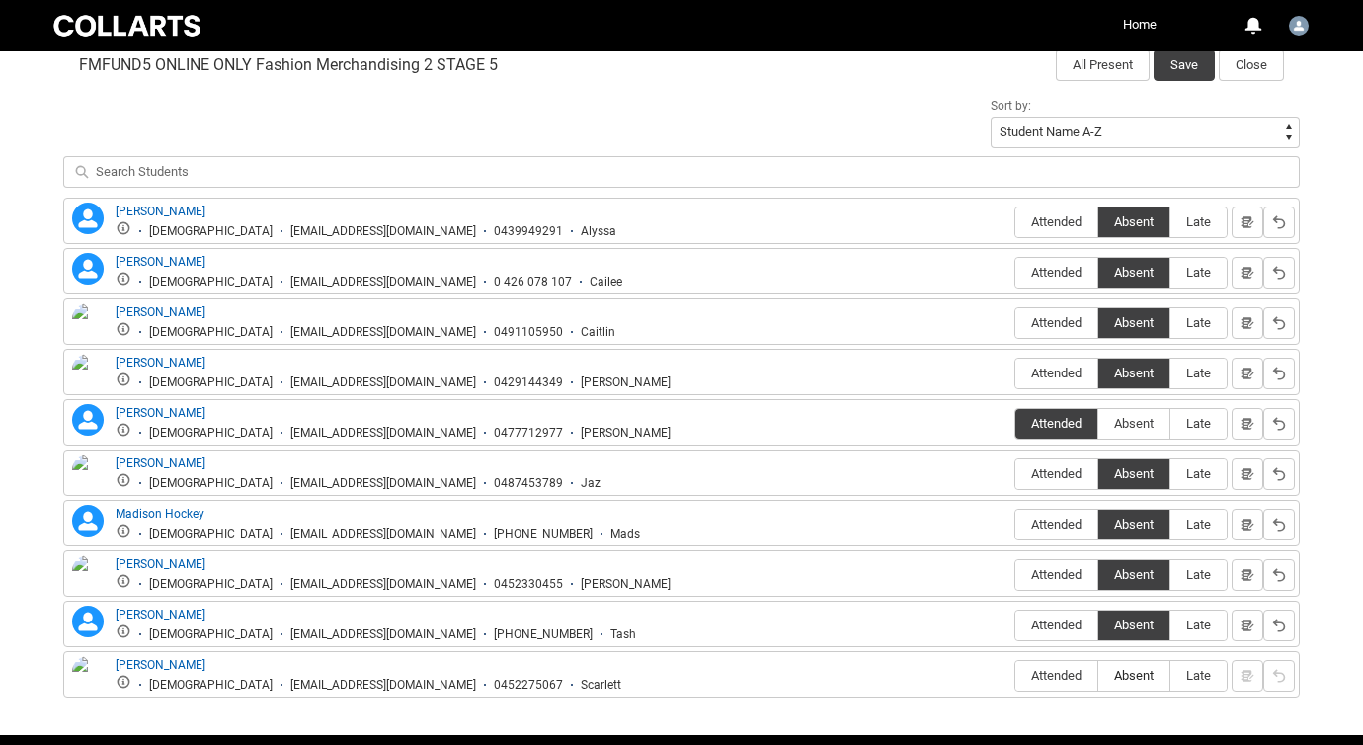
radio input "true"
click at [1179, 61] on button "Save" at bounding box center [1184, 65] width 61 height 32
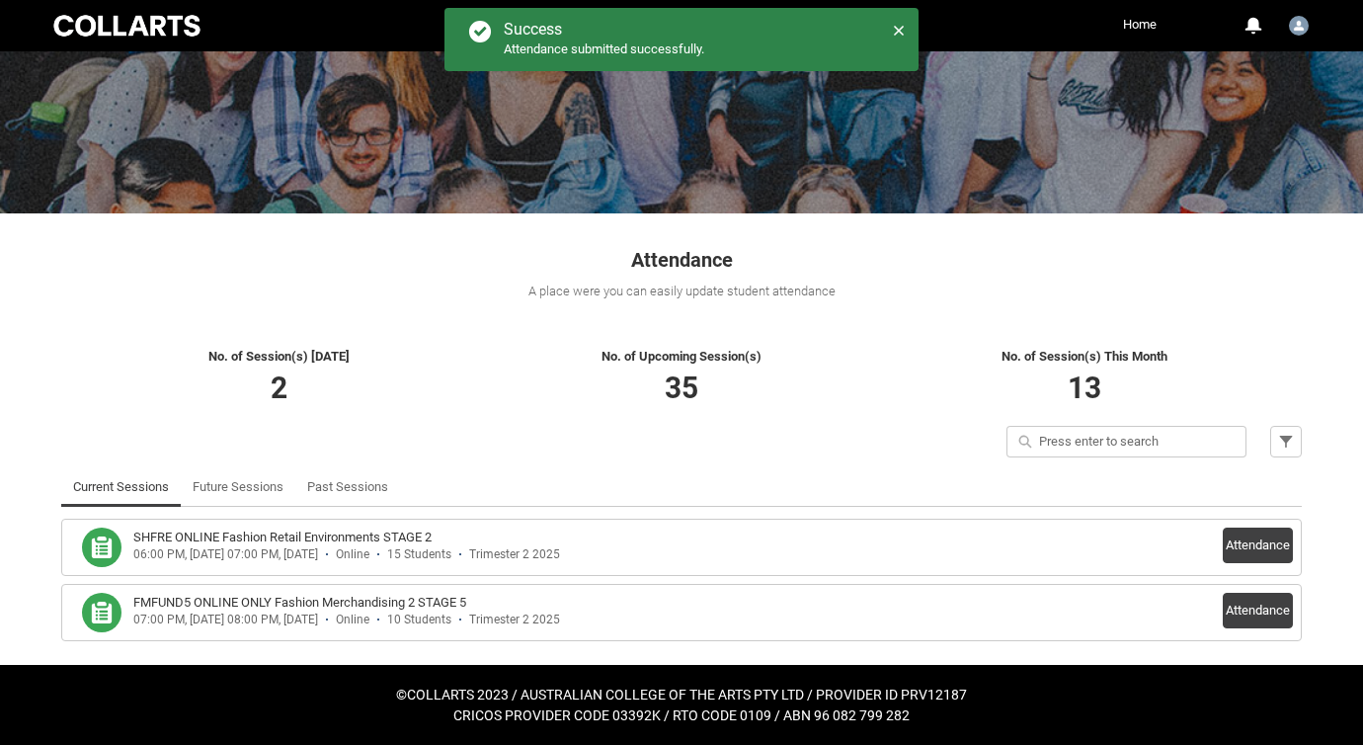
scroll to position [156, 0]
